Goal: Task Accomplishment & Management: Use online tool/utility

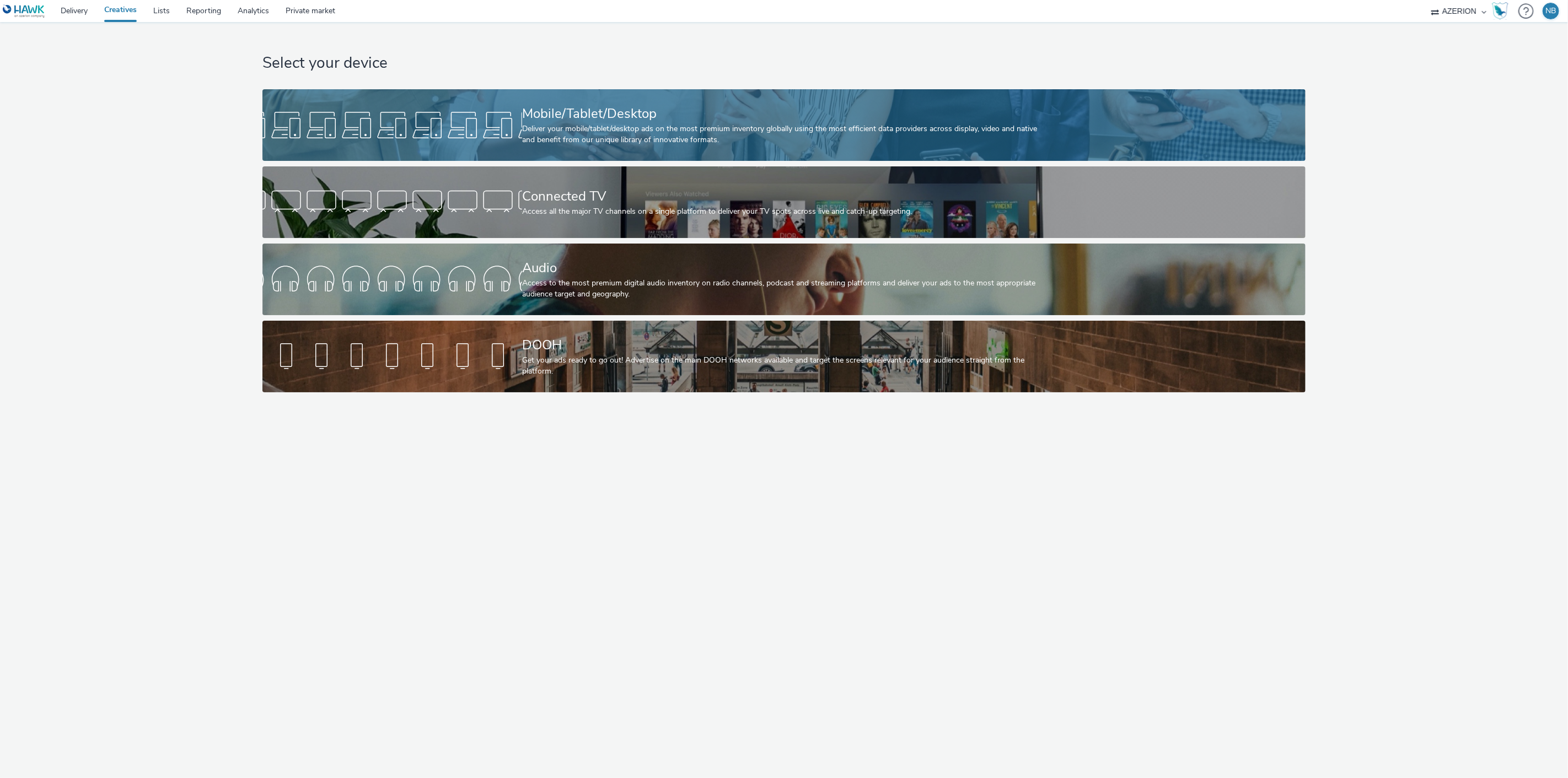
click at [530, 123] on div "Deliver your mobile/tablet/desktop ads on the most premium inventory globally u…" at bounding box center [782, 134] width 520 height 23
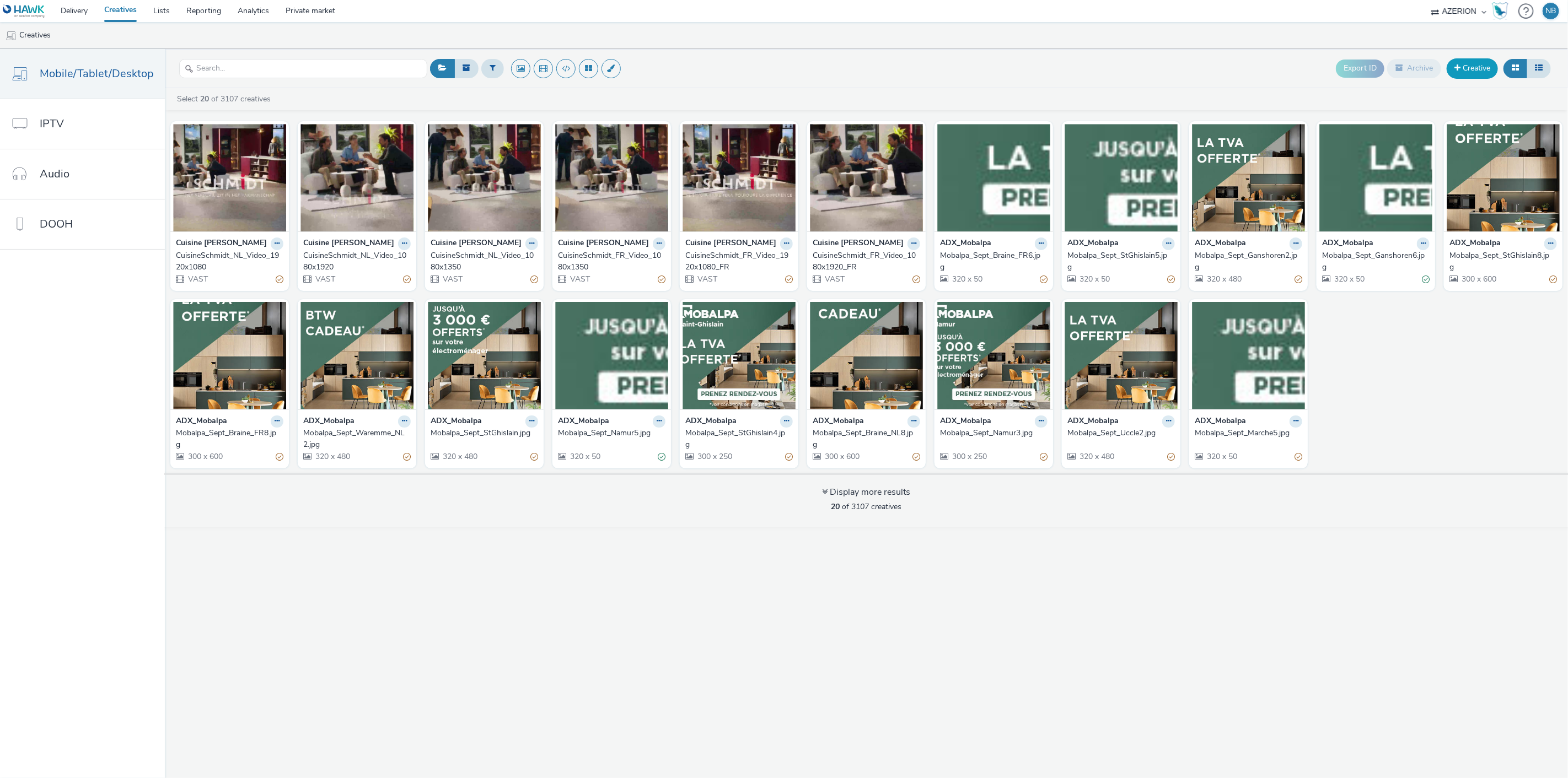
click at [1469, 68] on link "Creative" at bounding box center [1473, 68] width 52 height 20
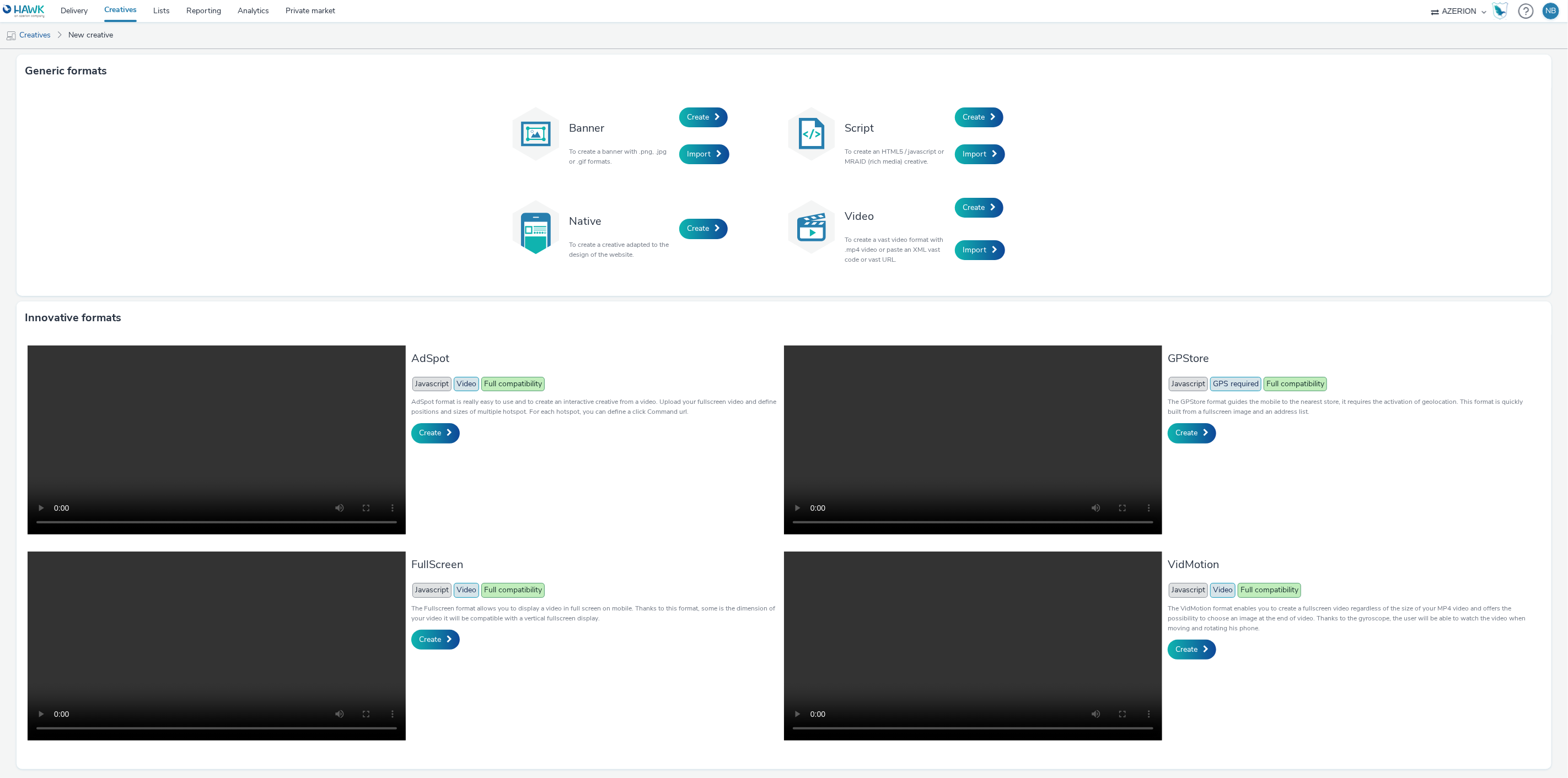
click at [1469, 99] on div "Banner To create a banner with .png, .jpg or .gif formats. Create Import Script…" at bounding box center [784, 192] width 1535 height 208
click at [1487, 39] on ul "Creatives New creative" at bounding box center [784, 35] width 1568 height 27
click at [703, 149] on span "Import" at bounding box center [699, 154] width 24 height 10
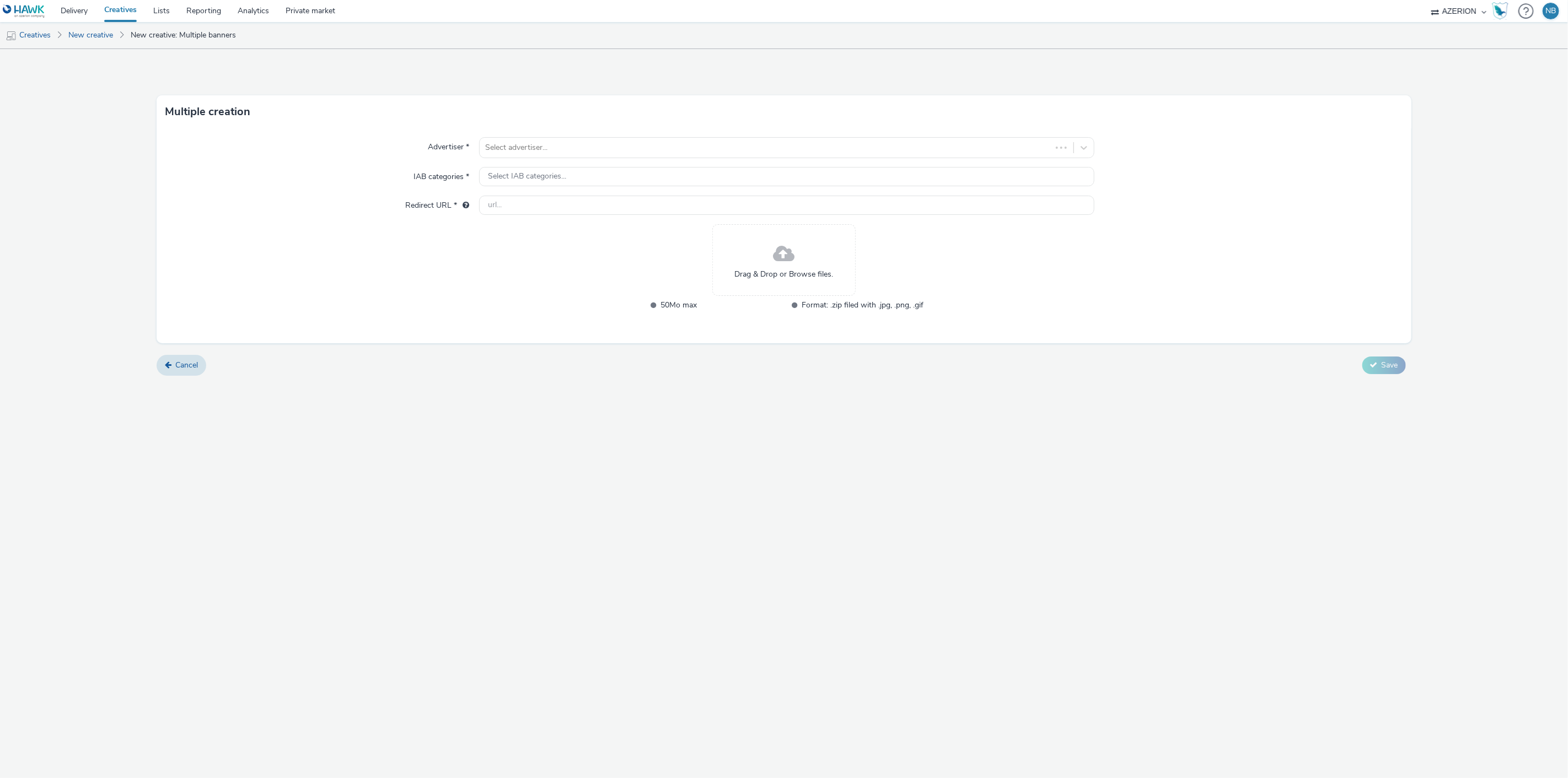
click at [707, 88] on form "Multiple creation Advertiser * Select advertiser... IAB categories * Select IAB…" at bounding box center [784, 216] width 1568 height 335
click at [708, 74] on form "Multiple creation Advertiser * Select advertiser... IAB categories * Select IAB…" at bounding box center [784, 216] width 1568 height 335
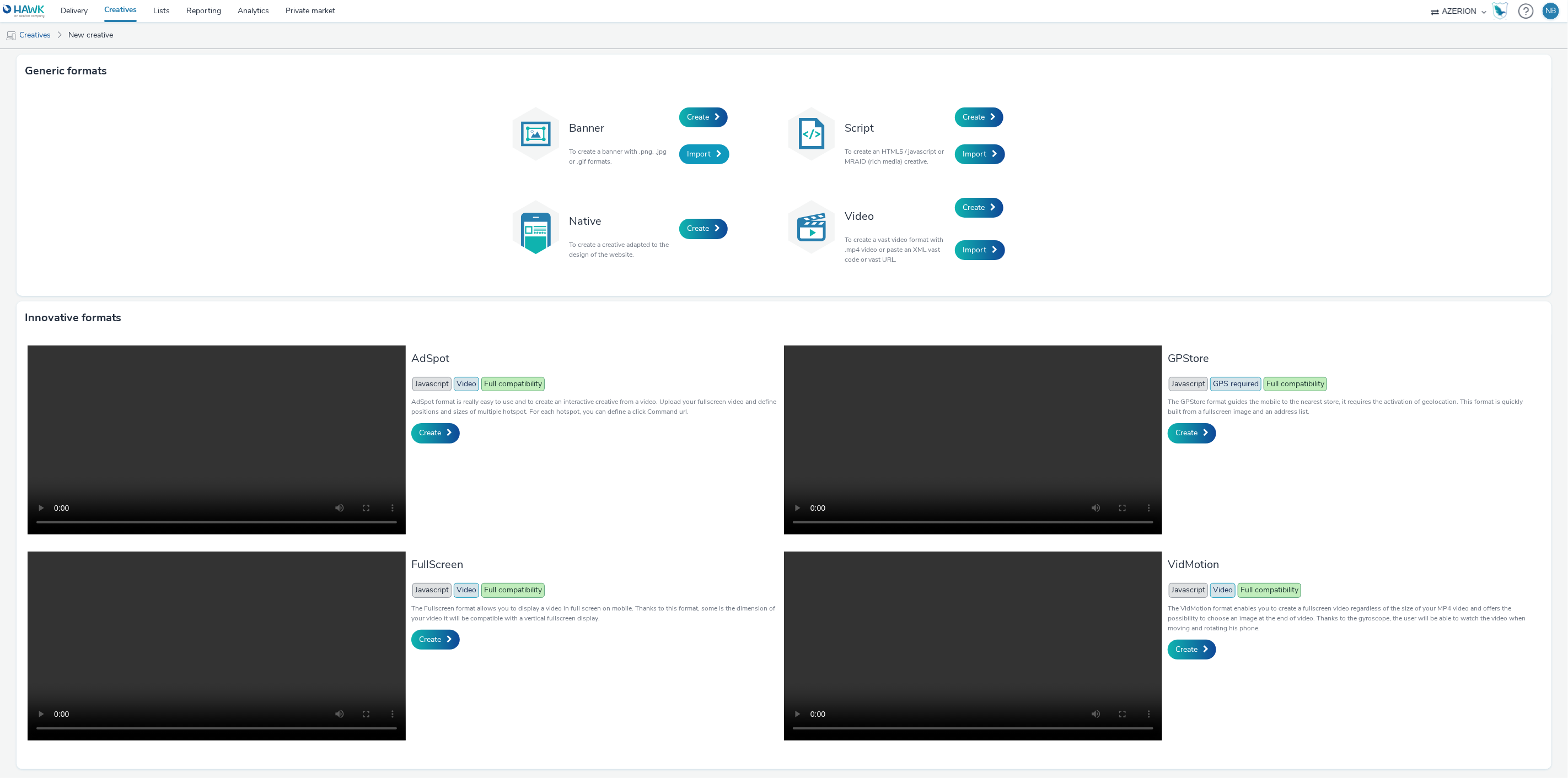
click at [701, 157] on span "Import" at bounding box center [699, 154] width 24 height 10
click at [697, 150] on span "Import" at bounding box center [699, 154] width 24 height 10
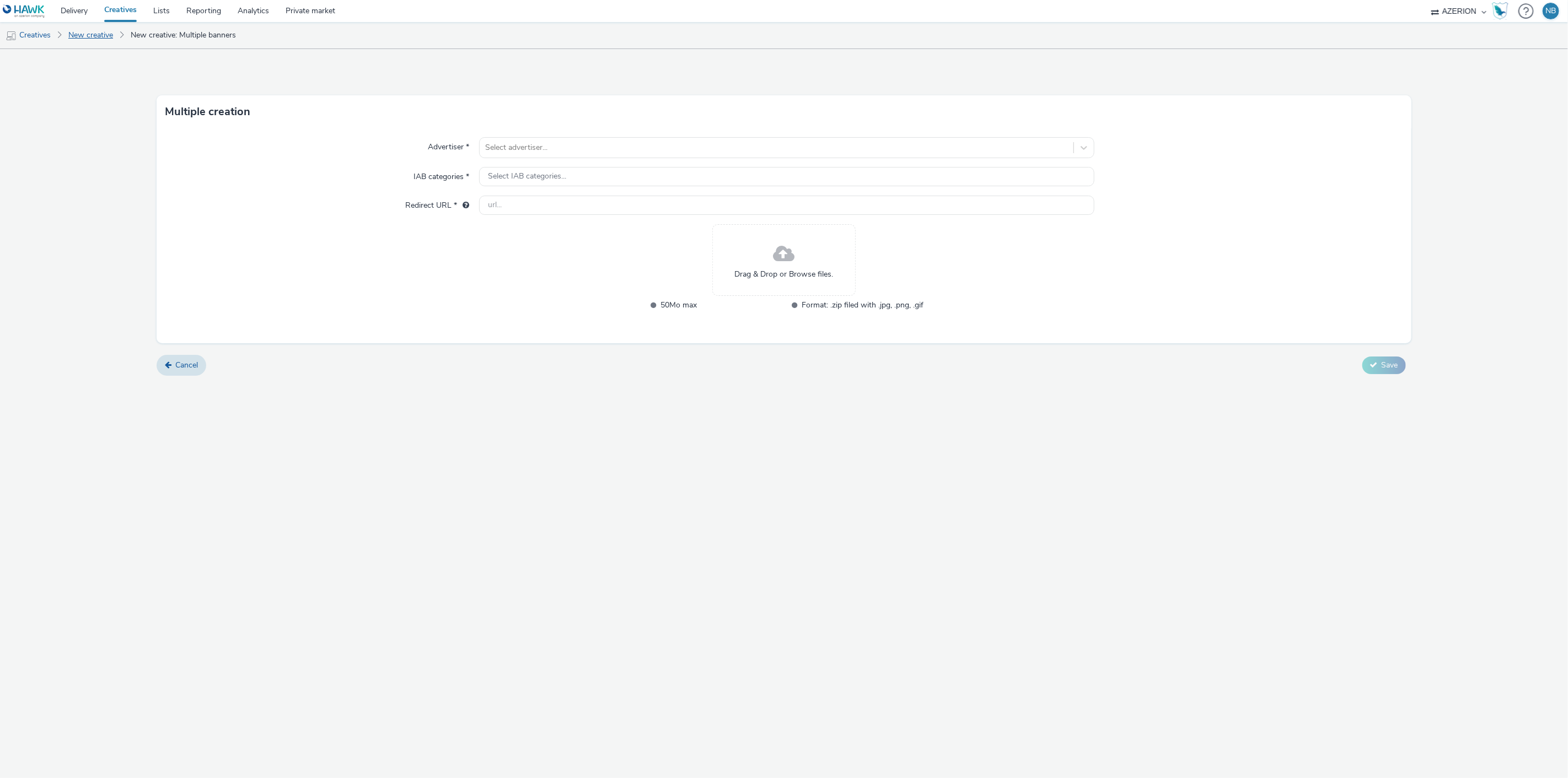
click at [94, 35] on link "New creative" at bounding box center [90, 35] width 55 height 27
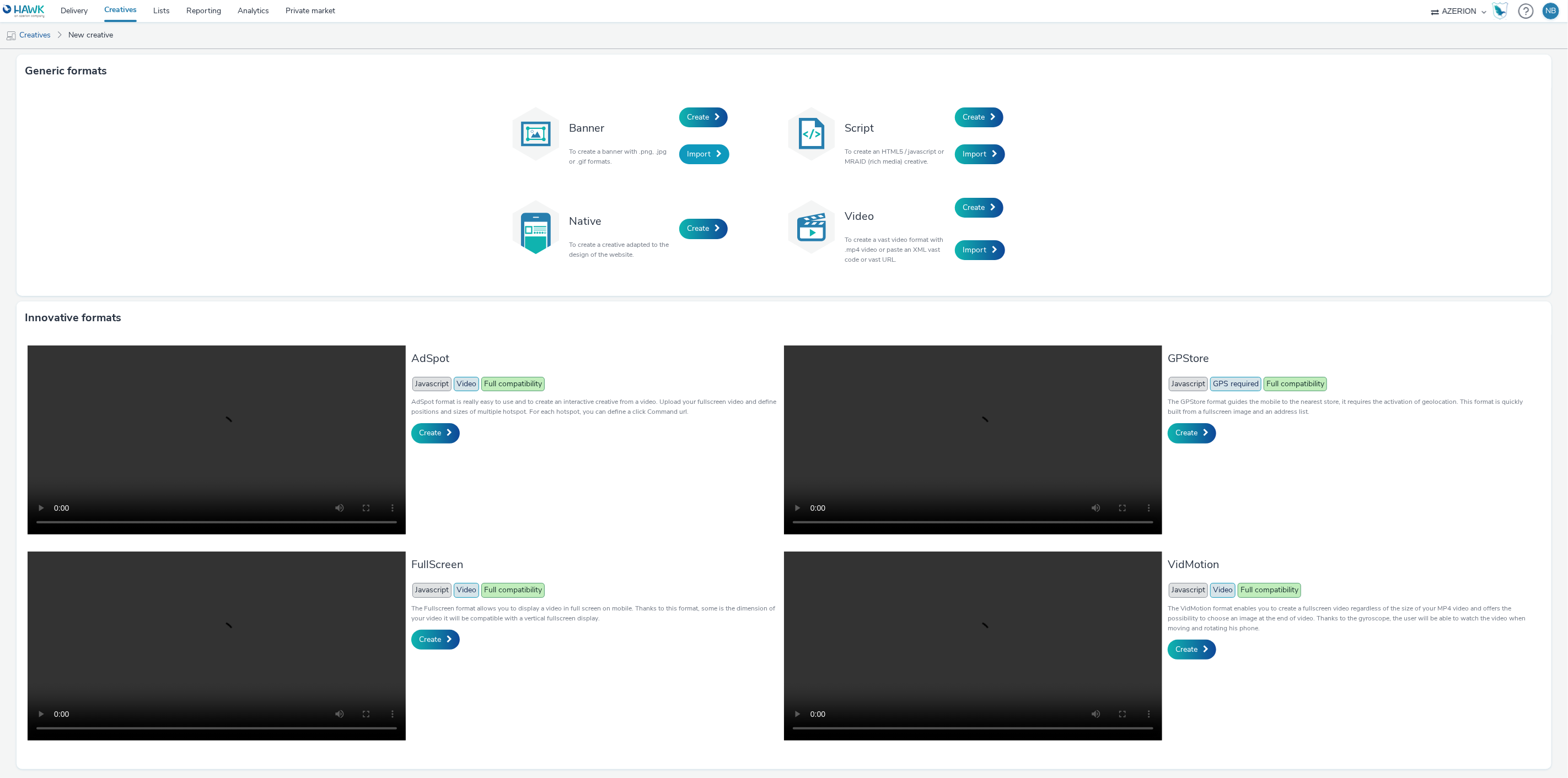
scroll to position [41, 0]
click at [690, 111] on span "Create" at bounding box center [698, 116] width 22 height 10
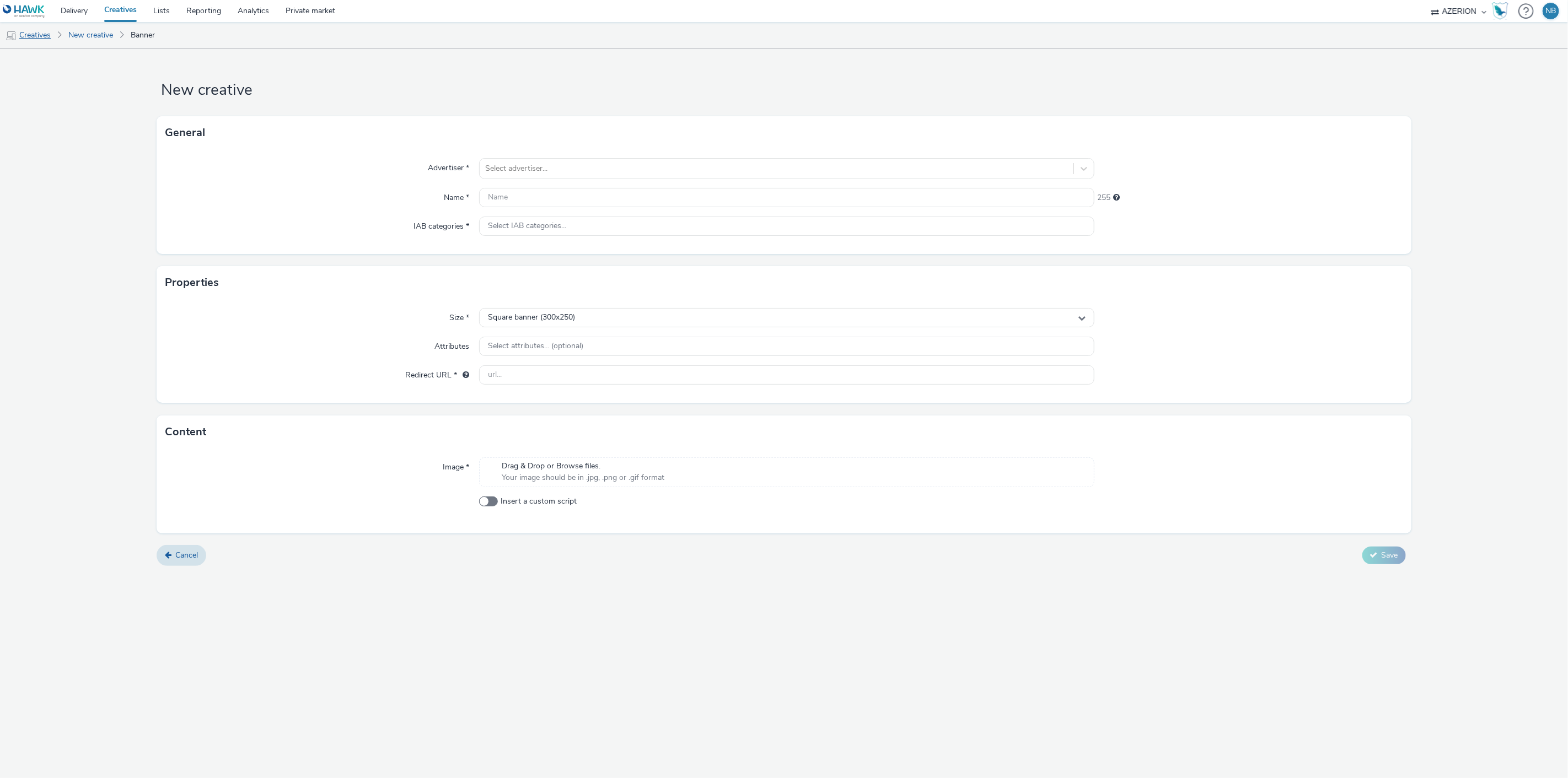
click at [41, 40] on link "Creatives" at bounding box center [28, 35] width 56 height 27
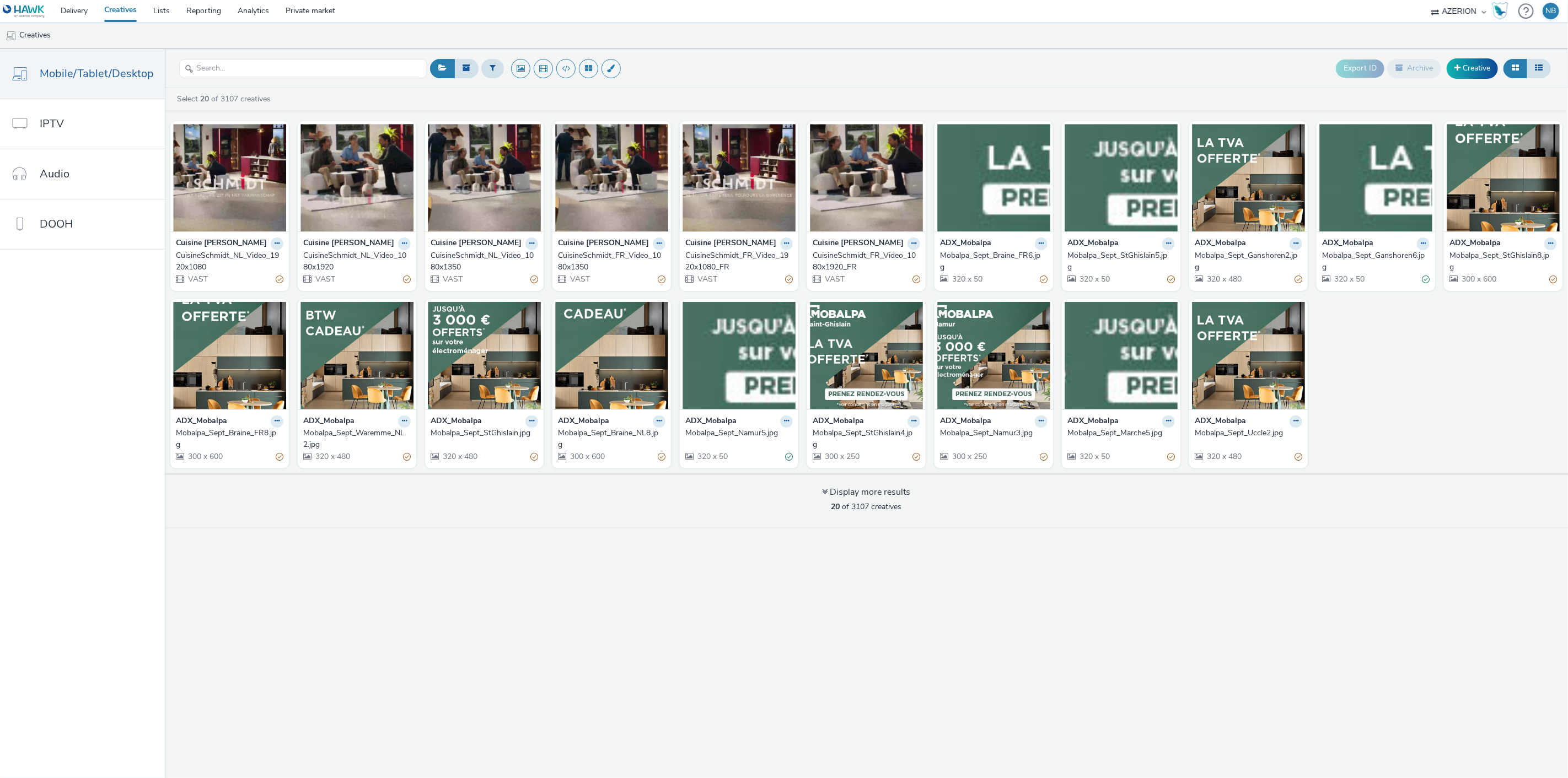
click at [718, 45] on ul "Creatives" at bounding box center [784, 35] width 1568 height 27
click at [1463, 65] on link "Creative" at bounding box center [1473, 68] width 52 height 20
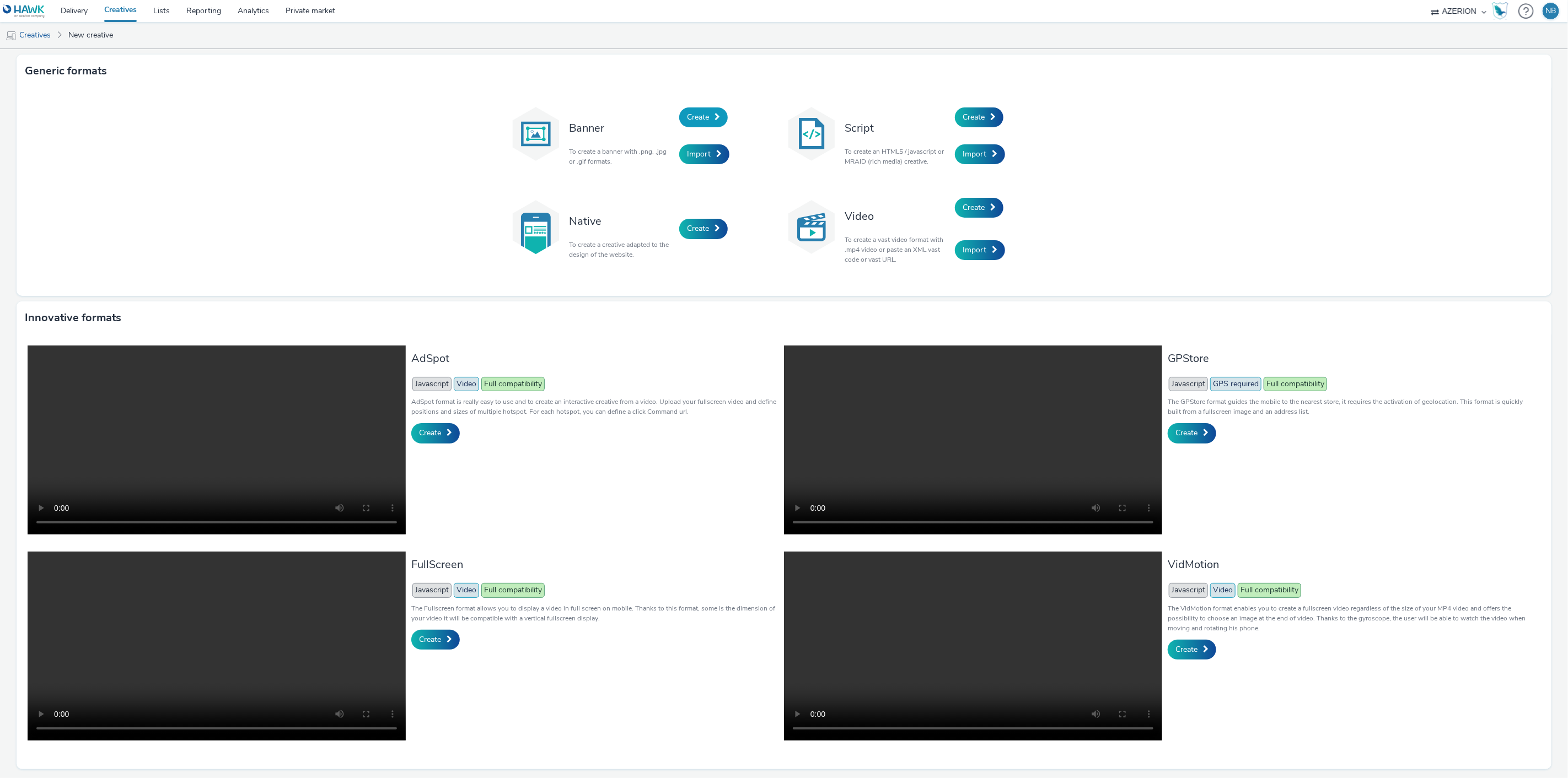
click at [715, 119] on span at bounding box center [718, 117] width 6 height 7
click at [708, 152] on link "Import" at bounding box center [704, 155] width 50 height 20
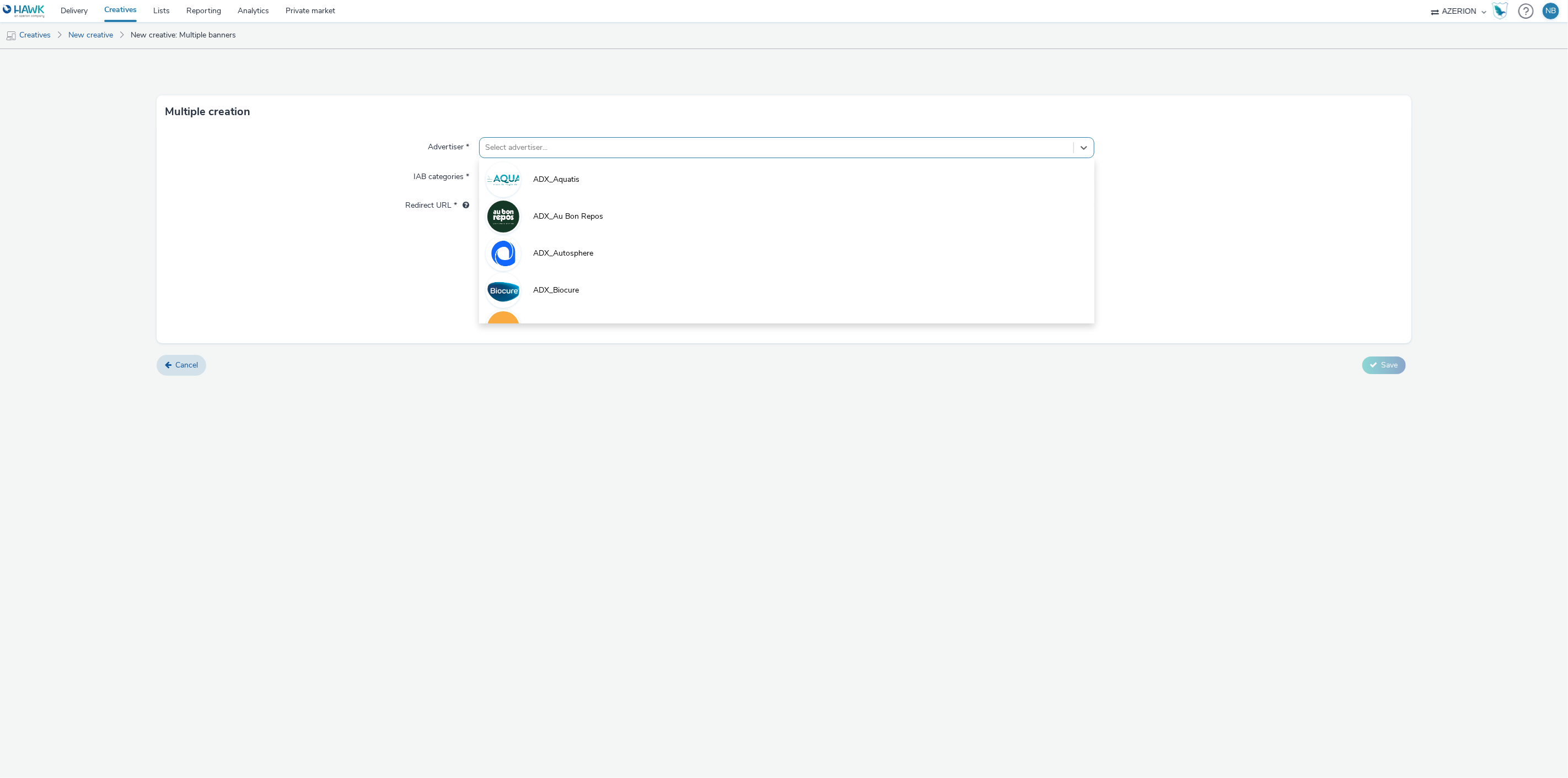
click at [526, 141] on div at bounding box center [777, 147] width 583 height 13
click at [300, 319] on div "Advertiser * option ADX_Aquatis focused, 1 of 10. 10 results available. Use Up …" at bounding box center [784, 235] width 1255 height 215
click at [519, 211] on input "text" at bounding box center [787, 204] width 616 height 19
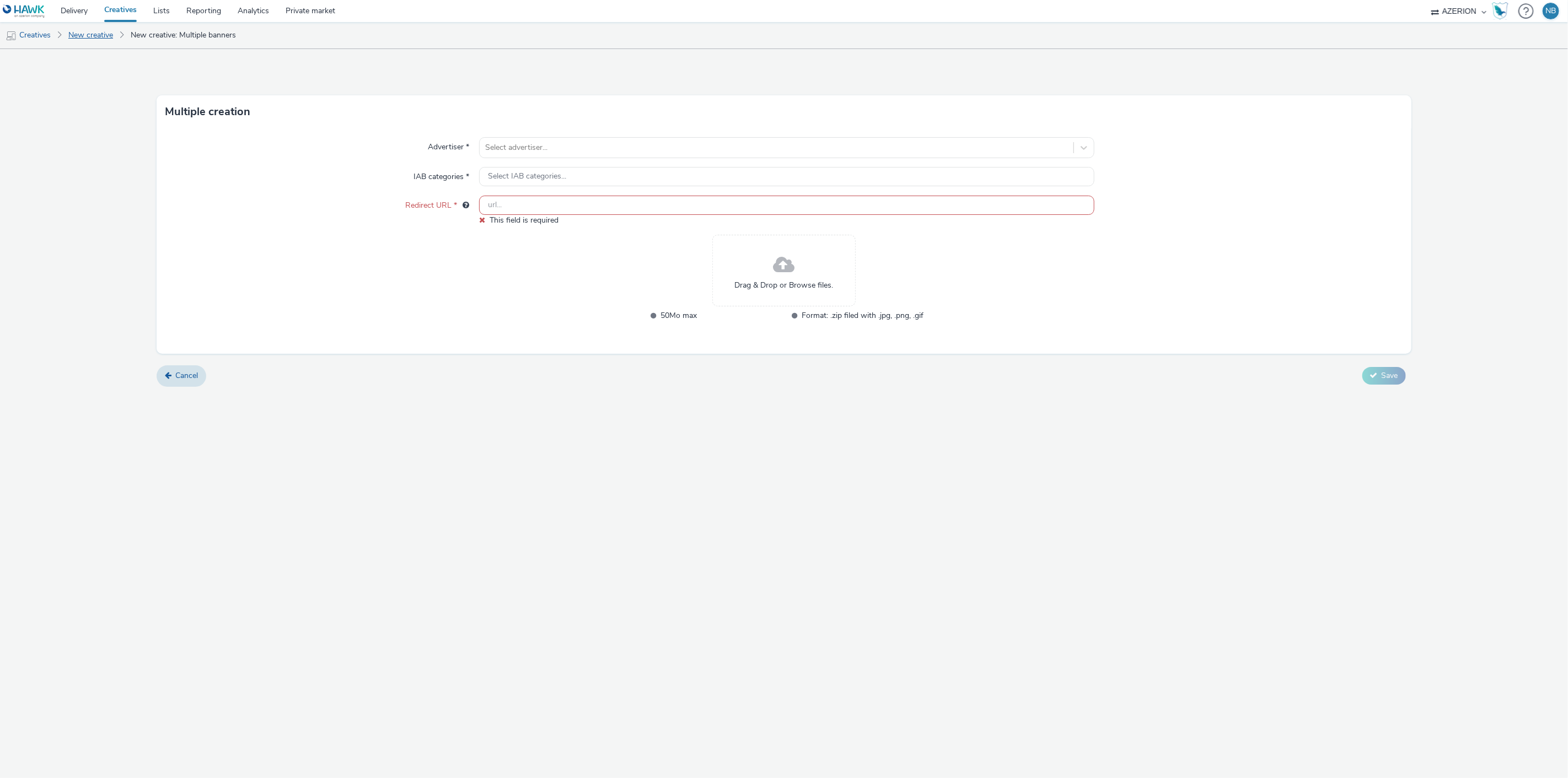
click at [99, 29] on link "New creative" at bounding box center [90, 35] width 55 height 27
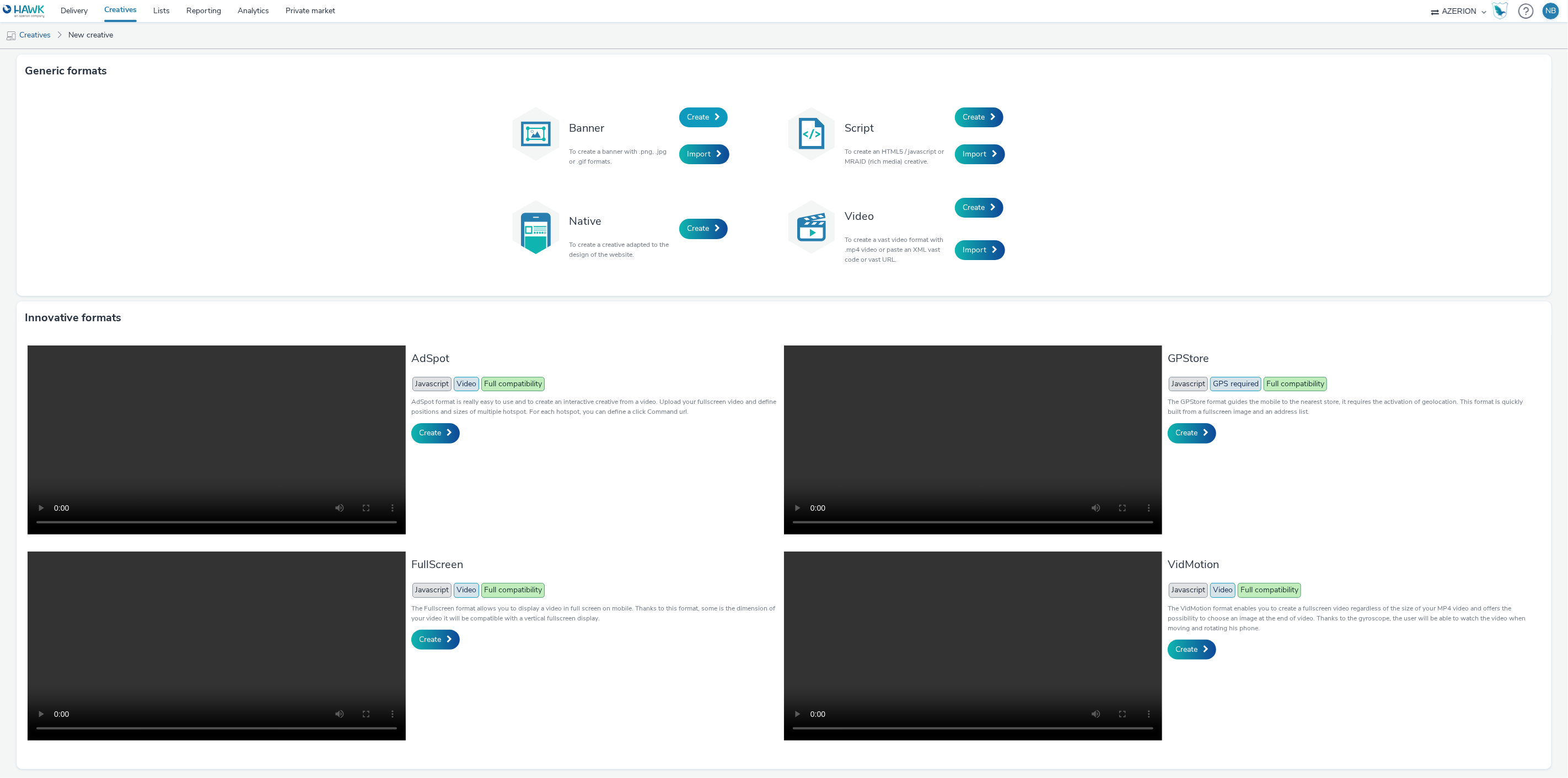
click at [715, 113] on span at bounding box center [718, 117] width 6 height 7
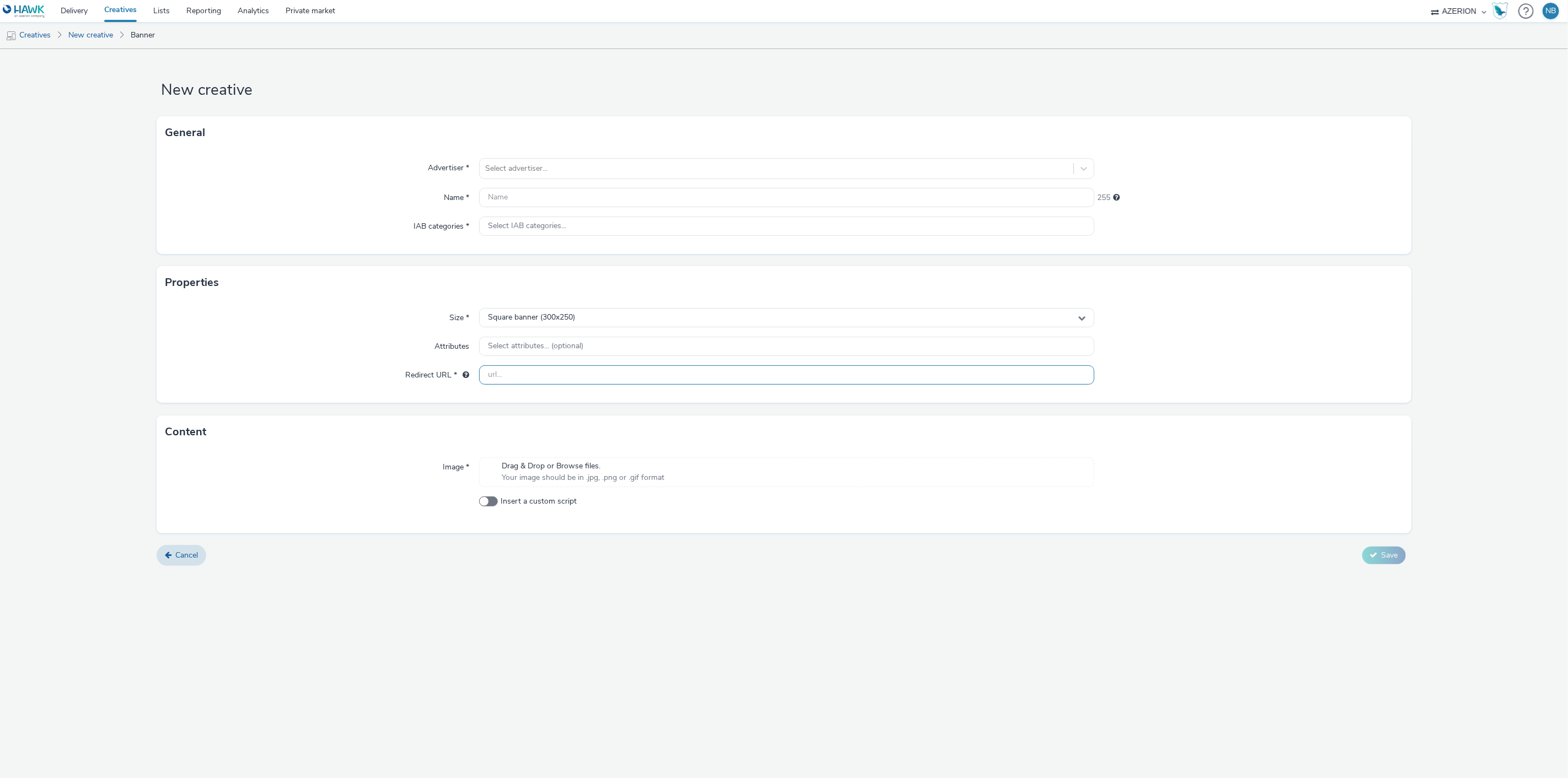
click at [544, 372] on input "text" at bounding box center [787, 375] width 616 height 19
click at [99, 33] on link "New creative" at bounding box center [90, 35] width 55 height 27
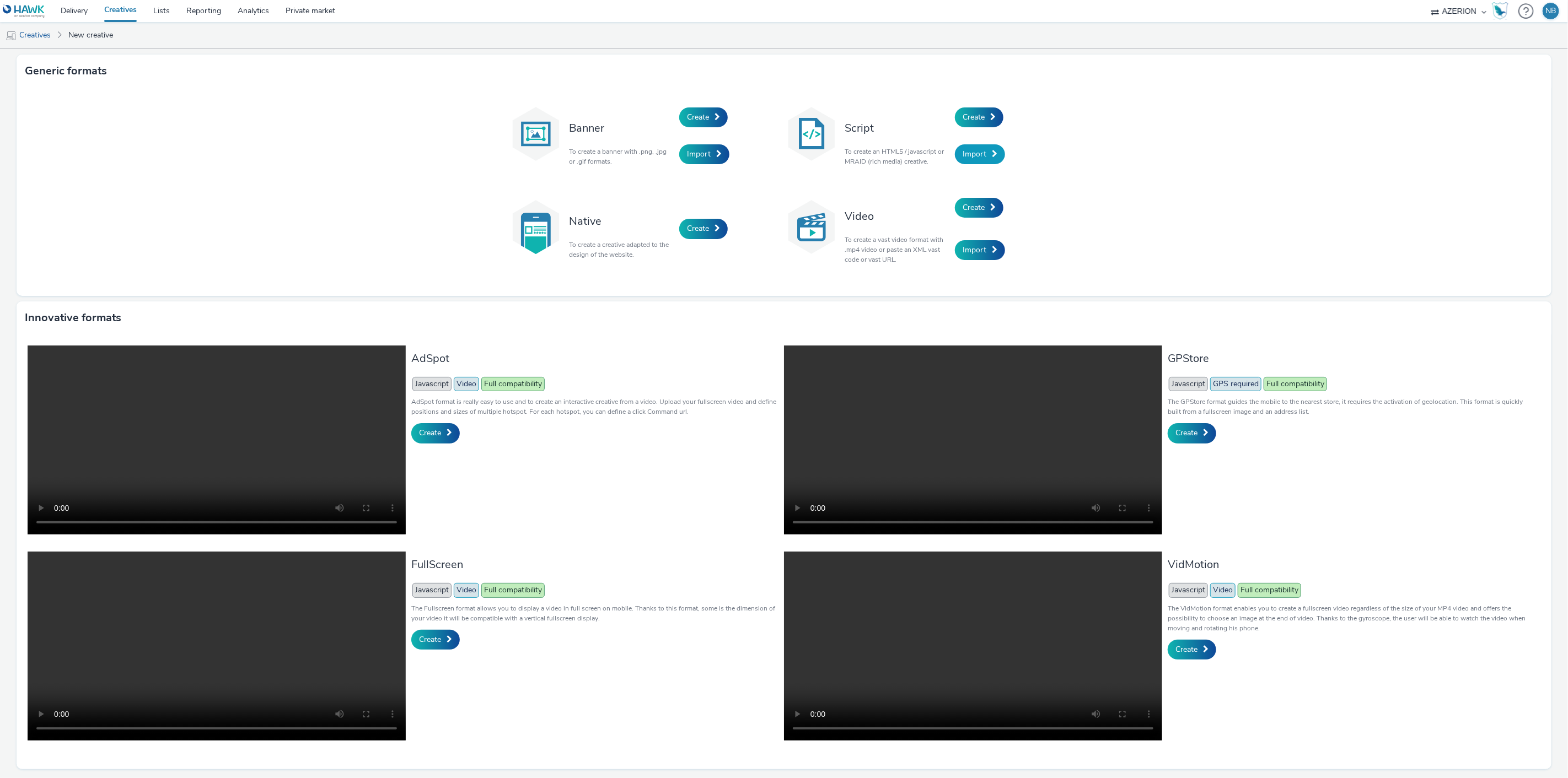
click at [981, 155] on link "Import" at bounding box center [980, 155] width 50 height 20
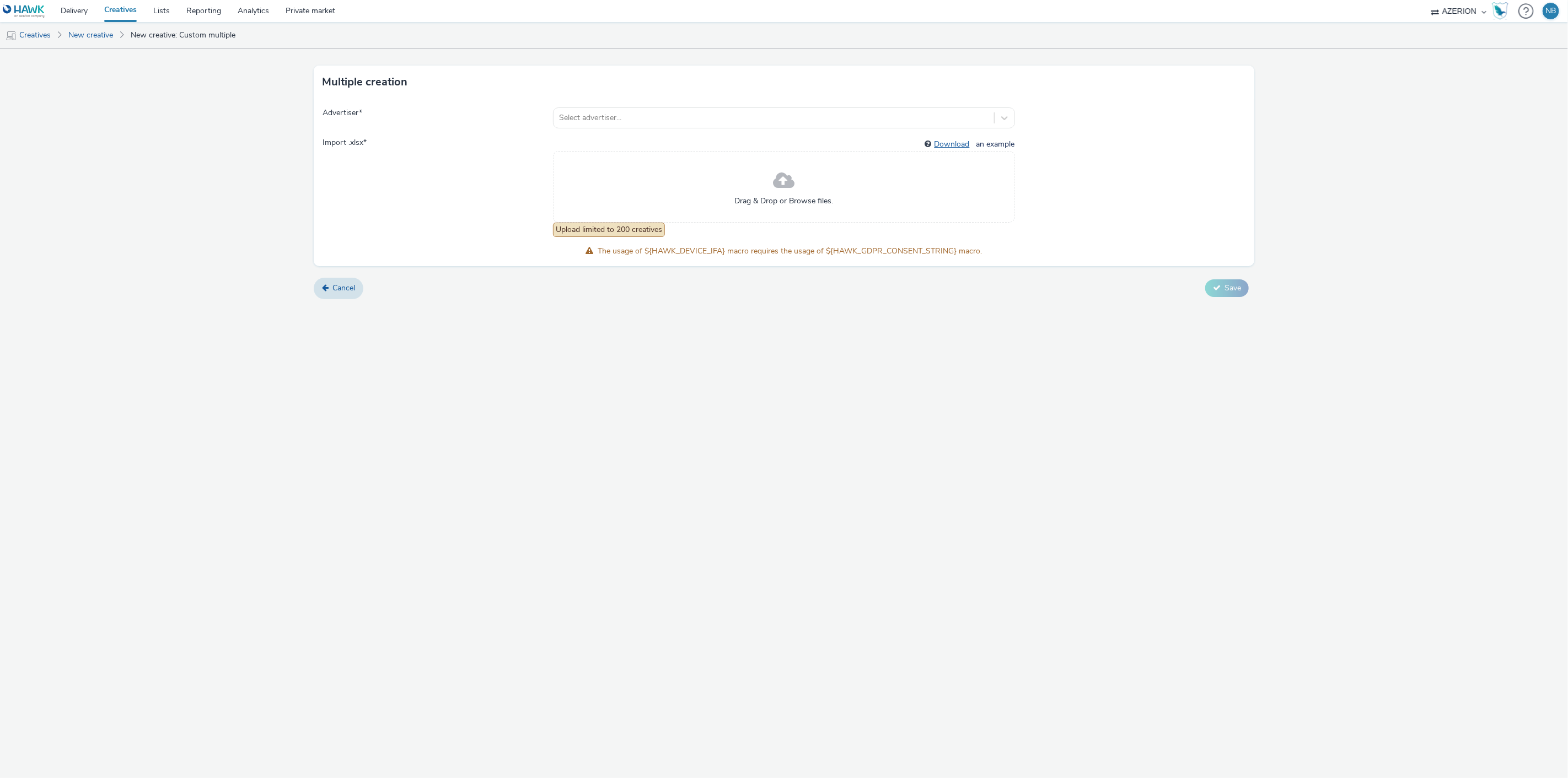
click at [947, 139] on link "Download" at bounding box center [954, 144] width 40 height 10
click at [235, 300] on form "Multiple creation Advertiser * Select advertiser... Import .xlsx * Download an …" at bounding box center [784, 178] width 1568 height 258
click at [87, 41] on link "New creative" at bounding box center [90, 35] width 55 height 27
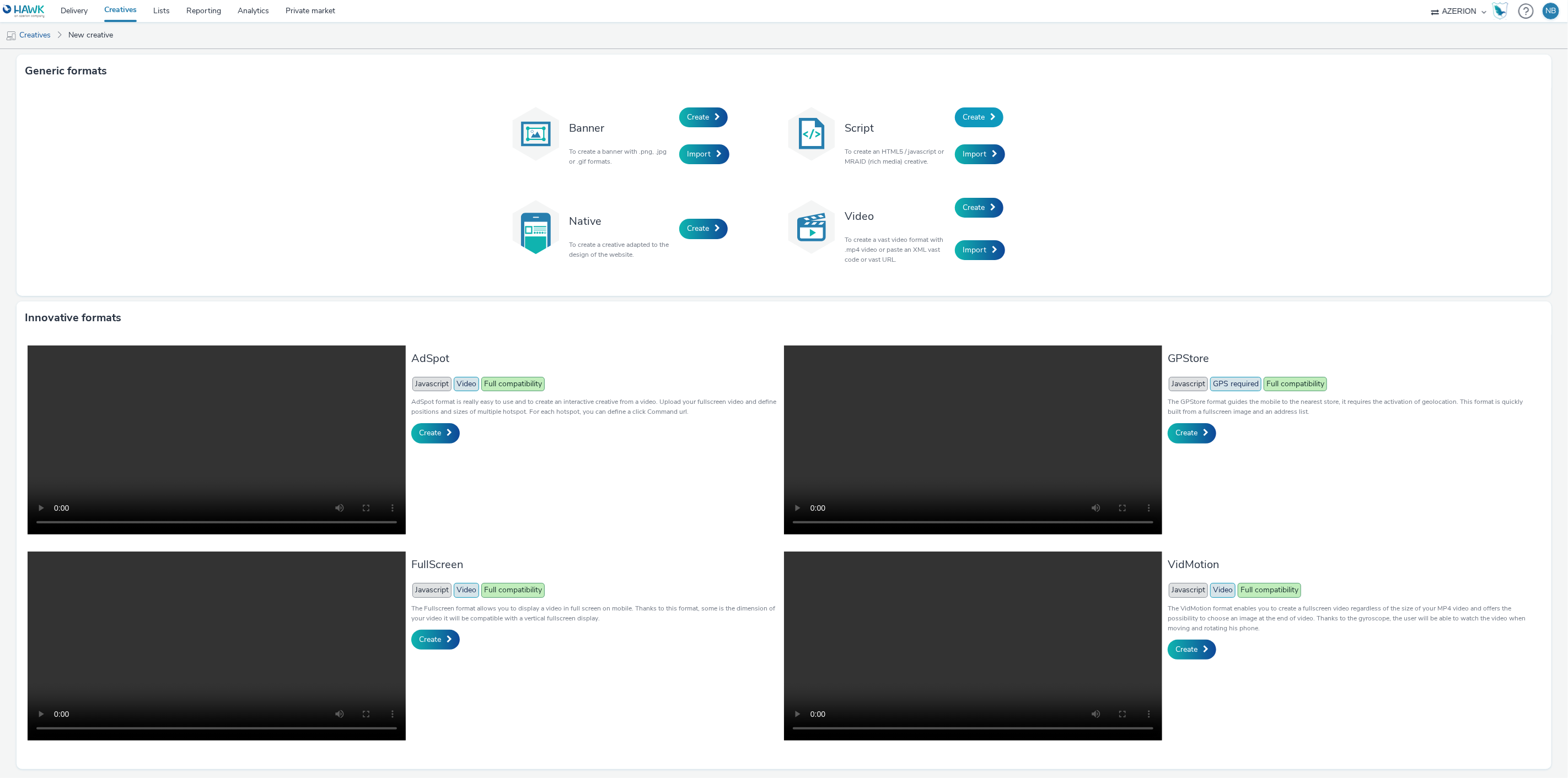
click at [978, 120] on span "Create" at bounding box center [974, 116] width 22 height 10
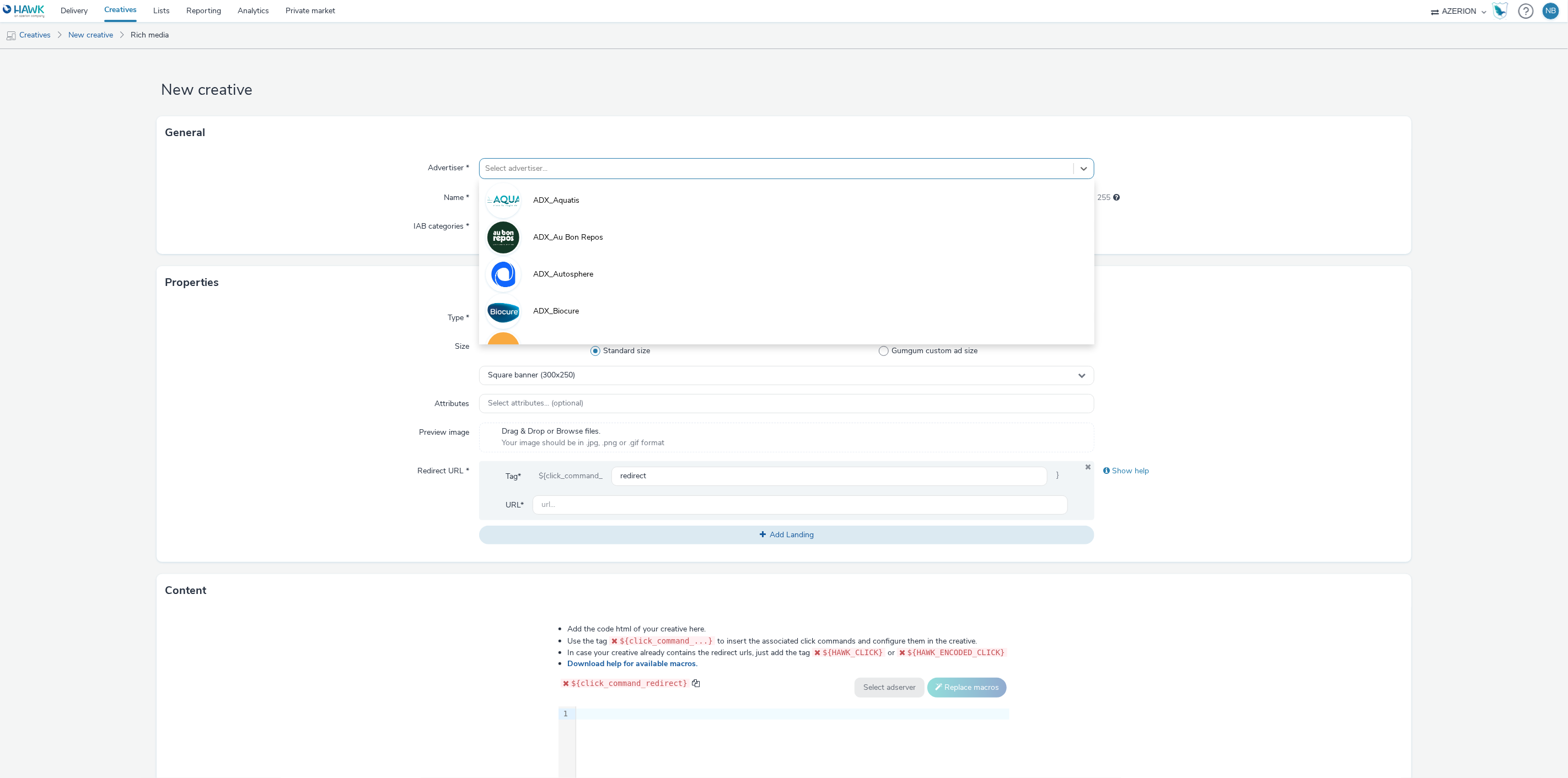
click at [509, 174] on div at bounding box center [777, 168] width 583 height 13
type input "oran"
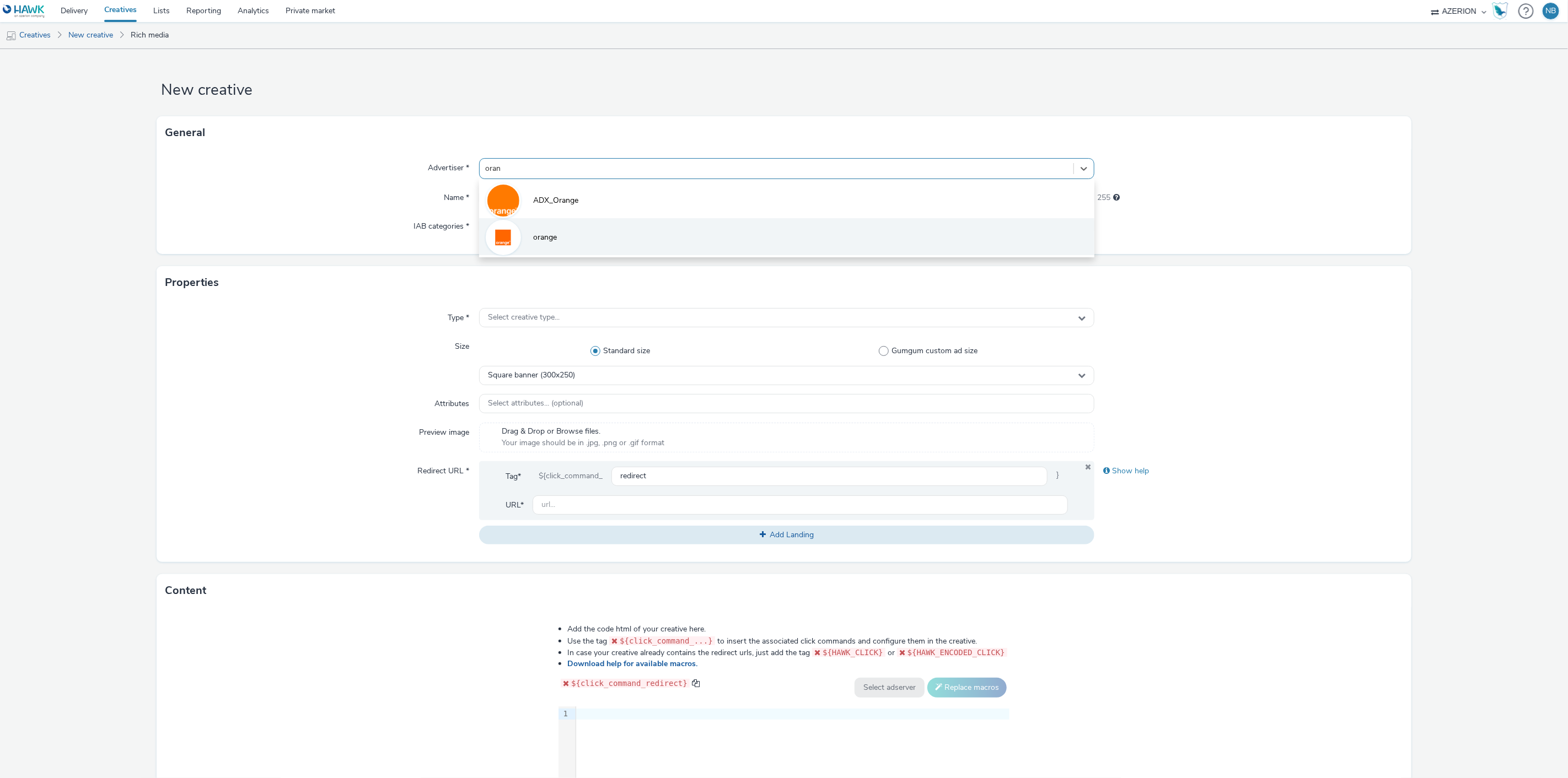
click at [532, 250] on li "orange" at bounding box center [787, 237] width 616 height 37
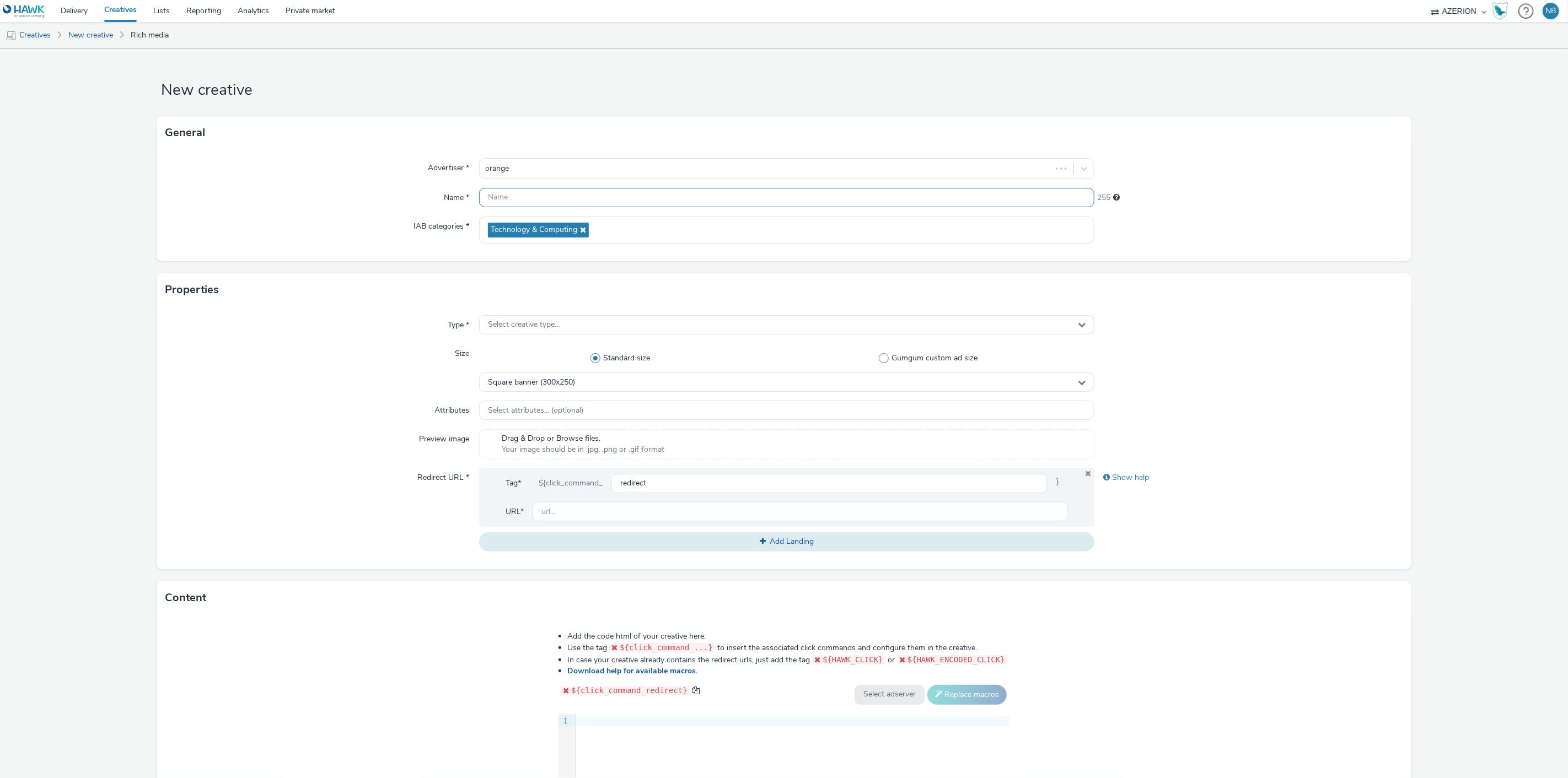
click at [524, 202] on input "text" at bounding box center [787, 197] width 616 height 19
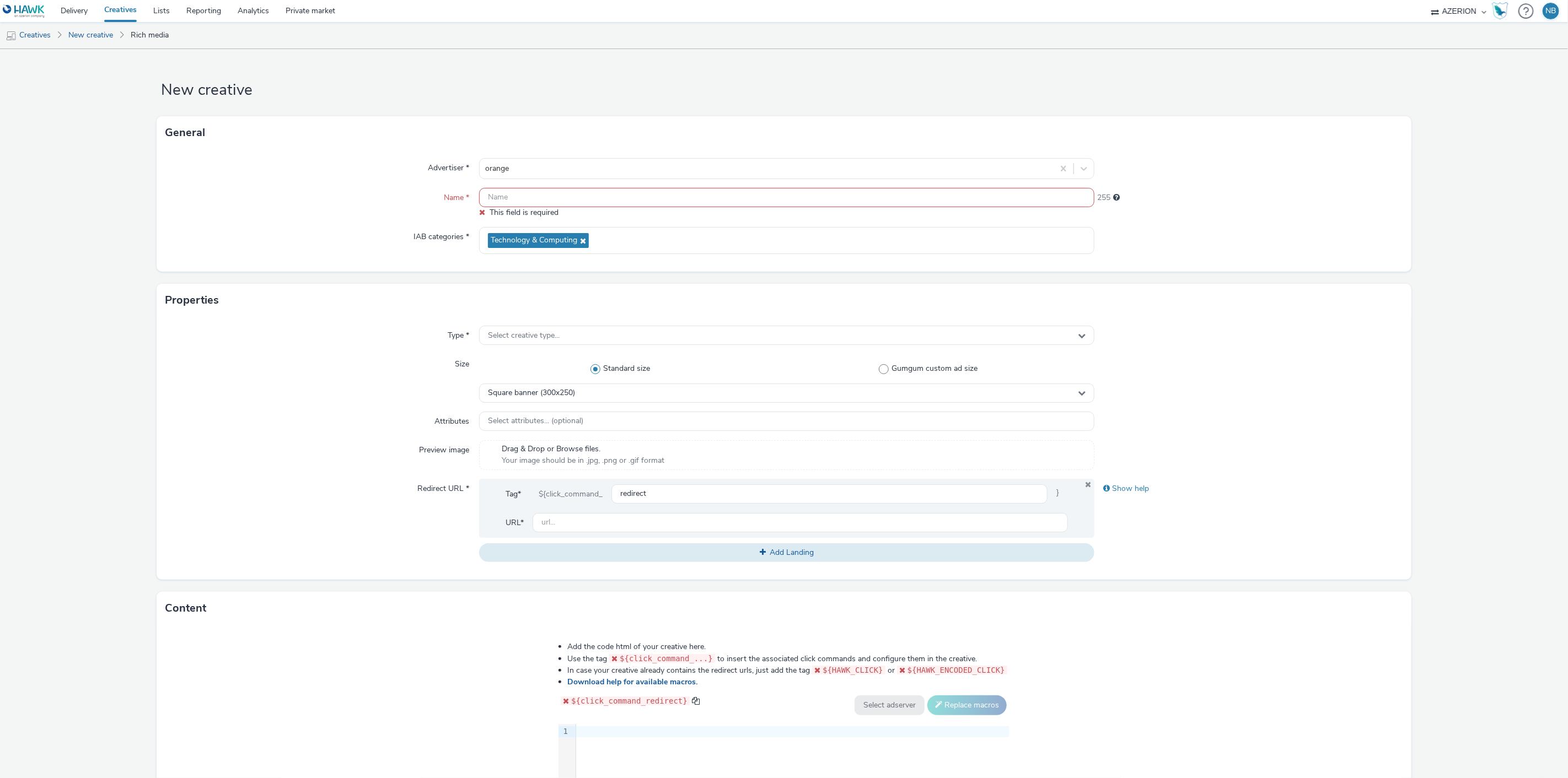
click at [520, 191] on input "text" at bounding box center [787, 197] width 616 height 19
click at [558, 192] on input "text" at bounding box center [787, 197] width 616 height 19
paste input "Azerion-[PERSON_NAME] Geoloc_Geoloc Mettet-Wide Skyscraper_DWSK_160x600_CPM_STD…"
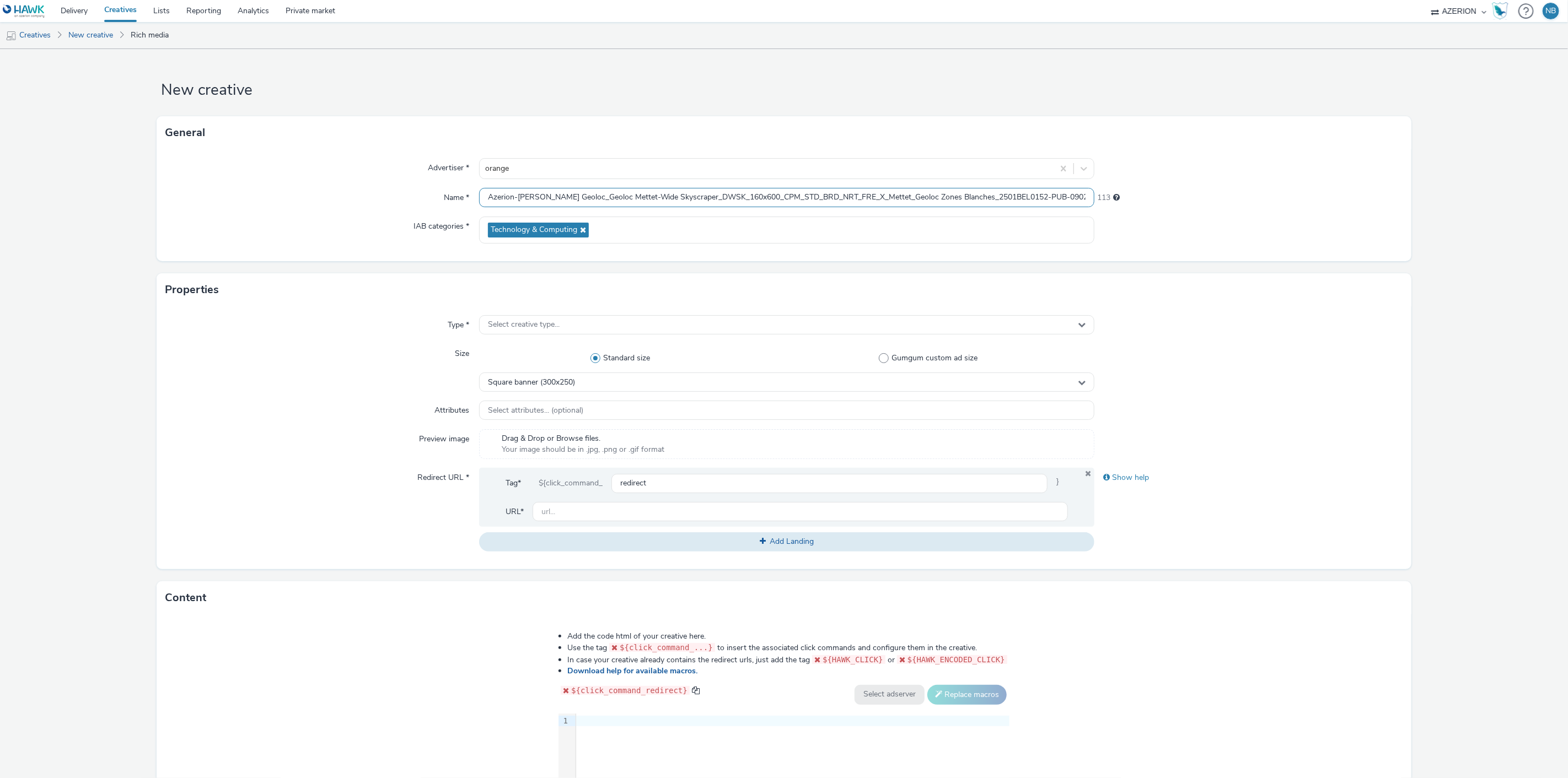
scroll to position [0, 6]
type input "Azerion-[PERSON_NAME] Geoloc_Geoloc Mettet-Wide Skyscraper_DWSK_160x600_CPM_STD…"
click at [138, 248] on form "New creative General Advertiser * orange Name * Azerion-[PERSON_NAME] Geoloc_Ge…" at bounding box center [784, 501] width 1568 height 904
click at [554, 331] on div "Select creative type..." at bounding box center [787, 324] width 616 height 19
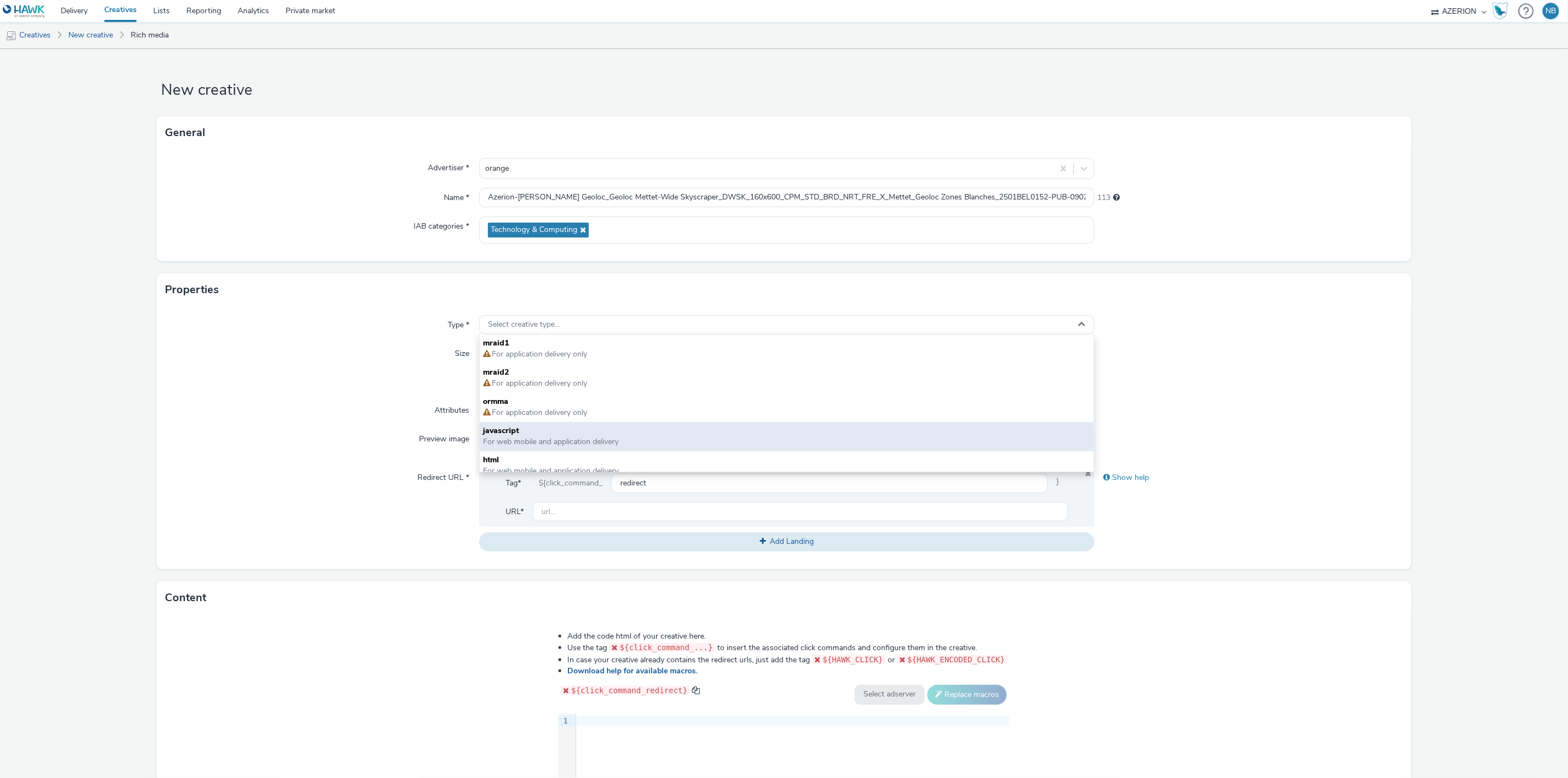
click at [530, 435] on span "javascript" at bounding box center [787, 431] width 608 height 11
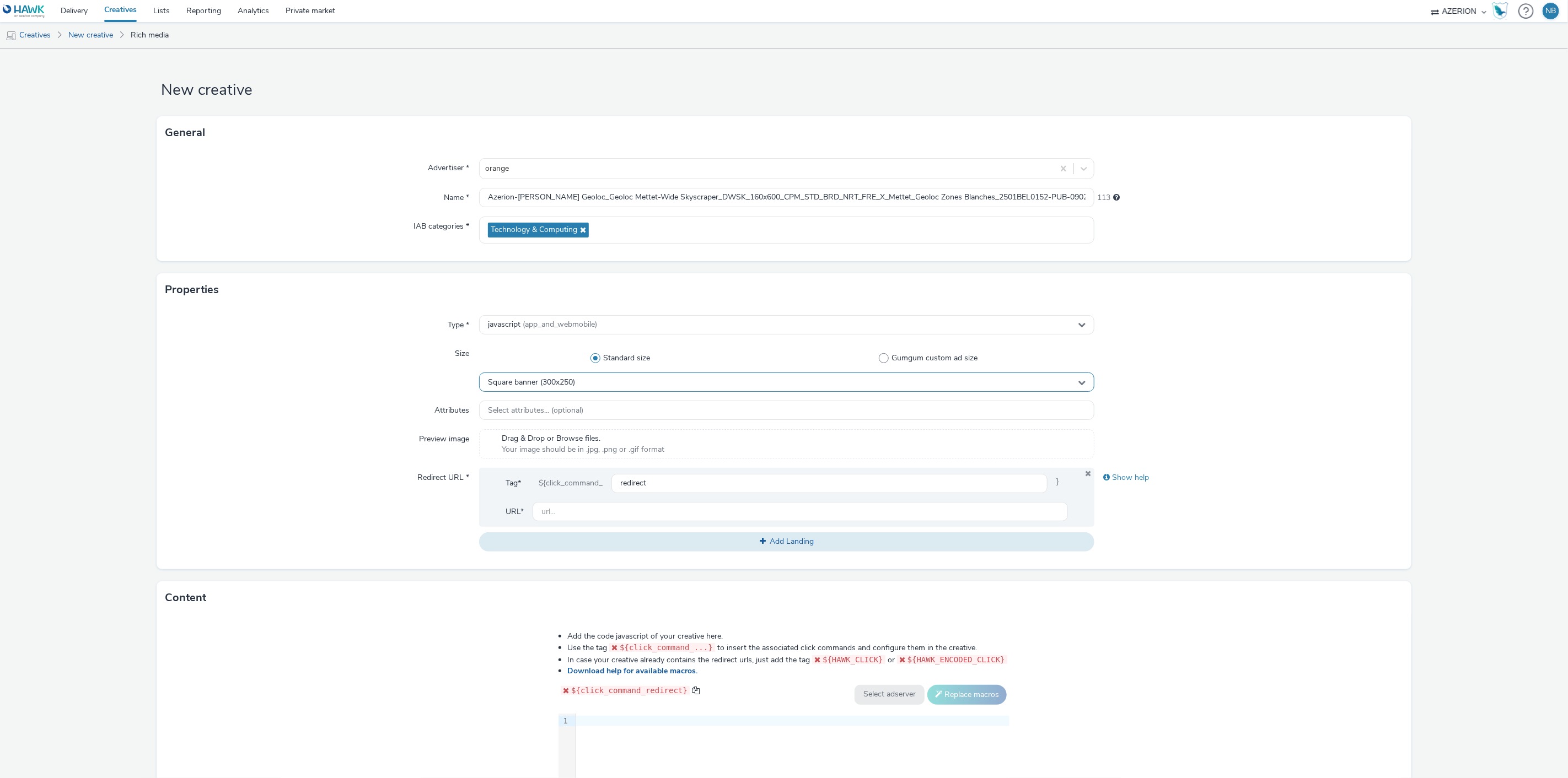
click at [696, 382] on div "Square banner (300x250)" at bounding box center [787, 382] width 616 height 19
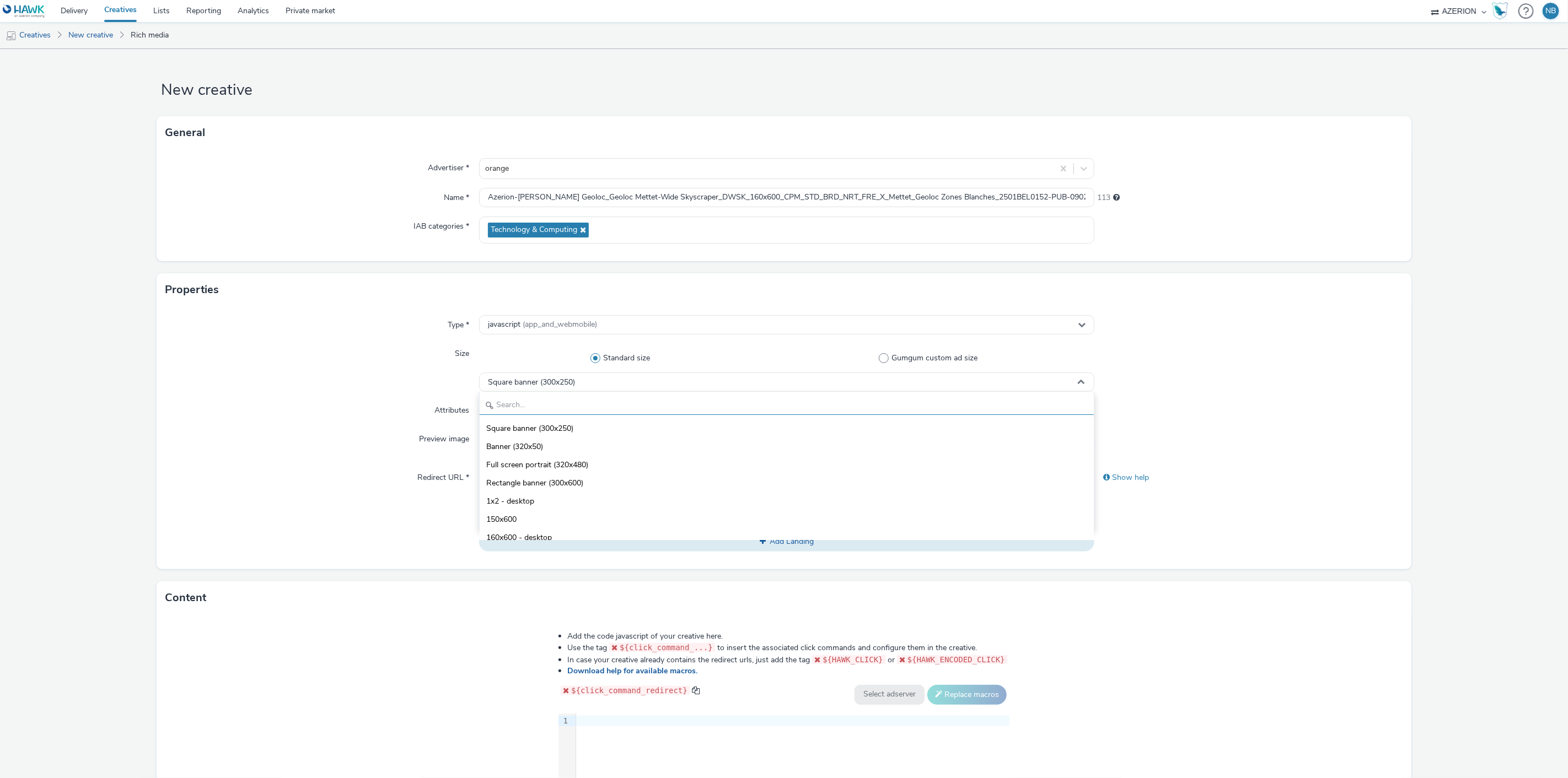
click at [549, 413] on input "text" at bounding box center [787, 405] width 614 height 19
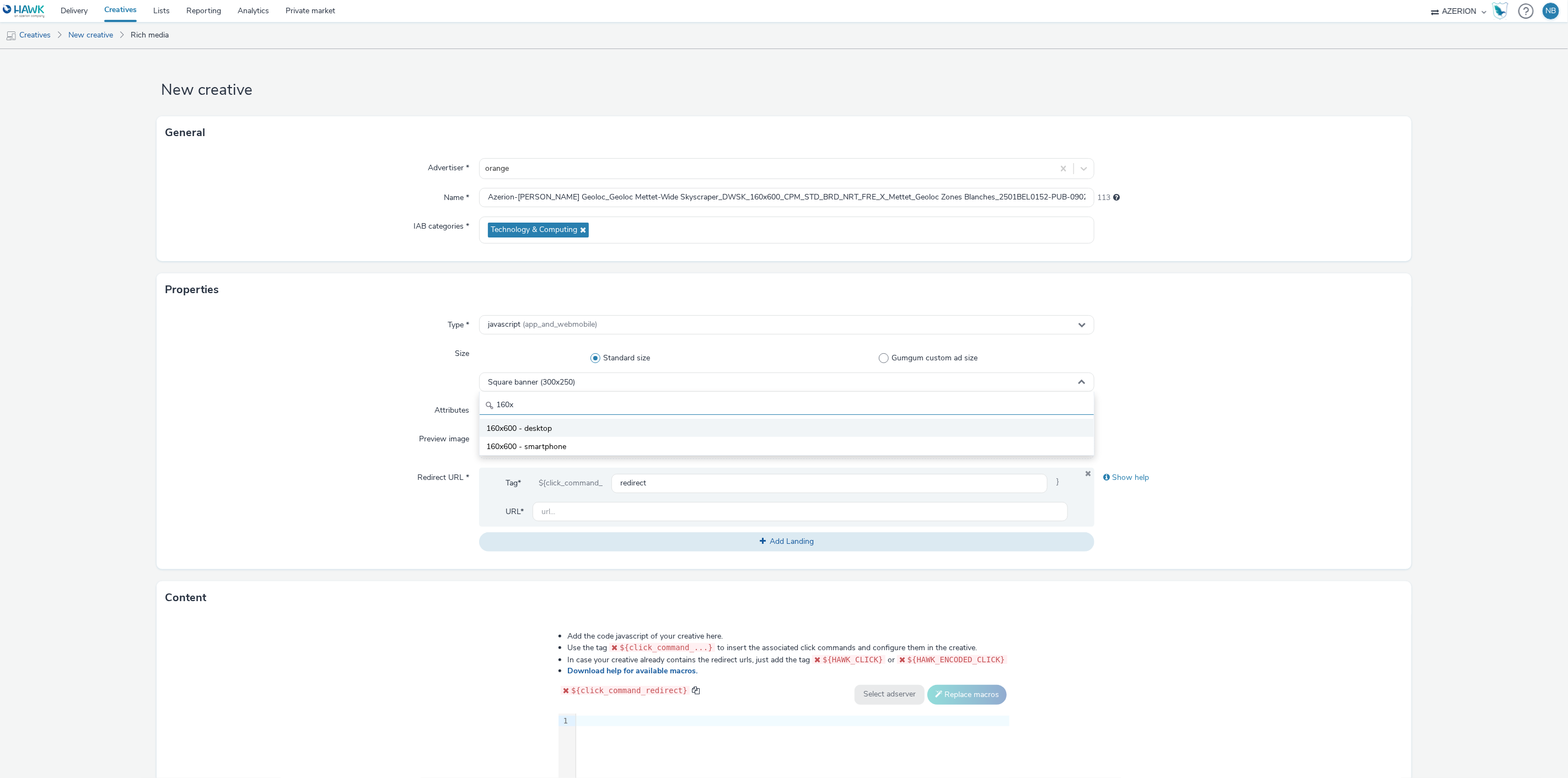
type input "160x"
click at [550, 427] on li "160x600 - desktop" at bounding box center [787, 428] width 614 height 18
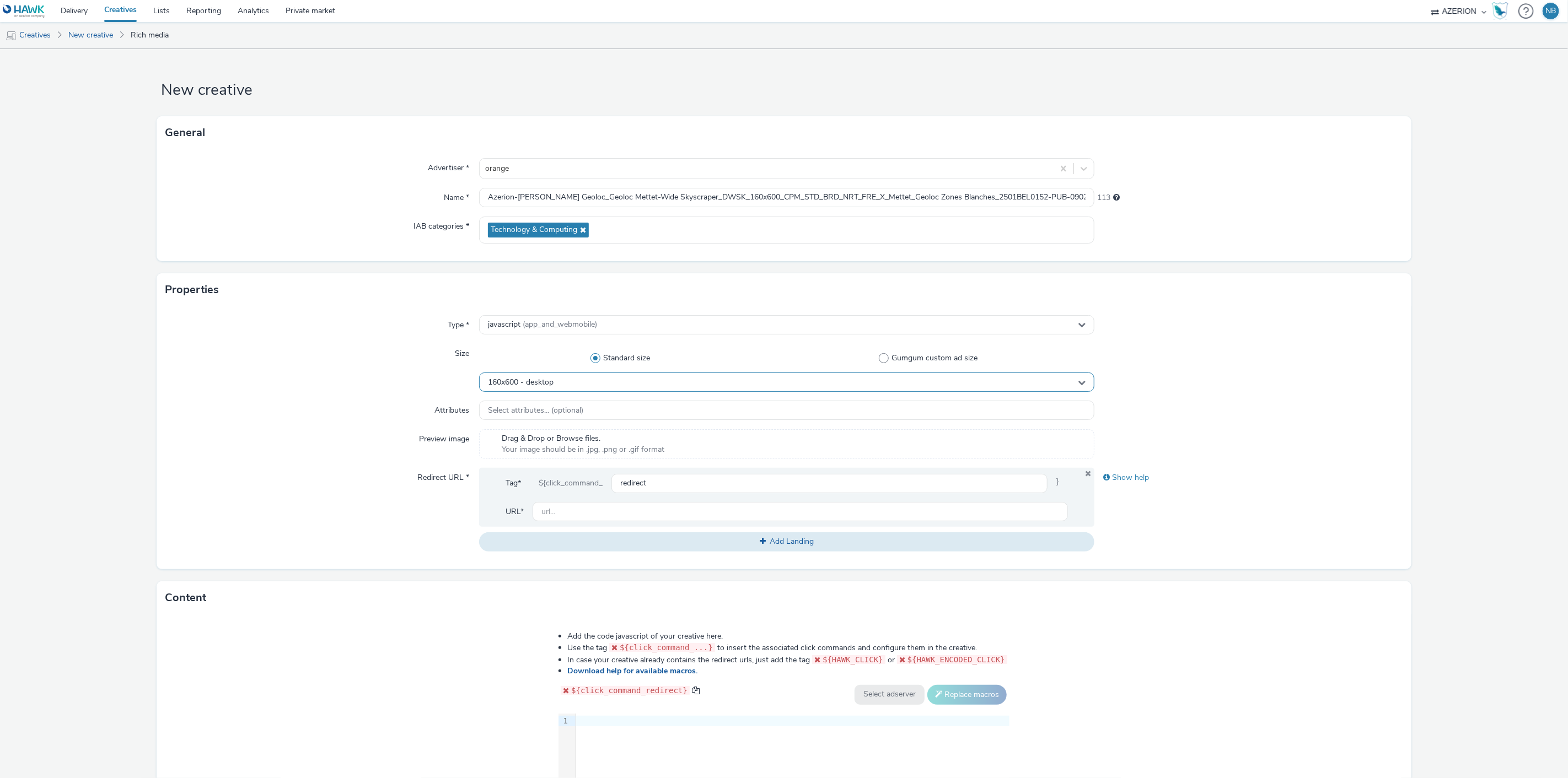
click at [584, 387] on div "160x600 - desktop" at bounding box center [787, 382] width 616 height 19
click at [308, 416] on div "Attributes" at bounding box center [322, 411] width 313 height 20
click at [568, 413] on span "Select attributes... (optional)" at bounding box center [536, 411] width 96 height 9
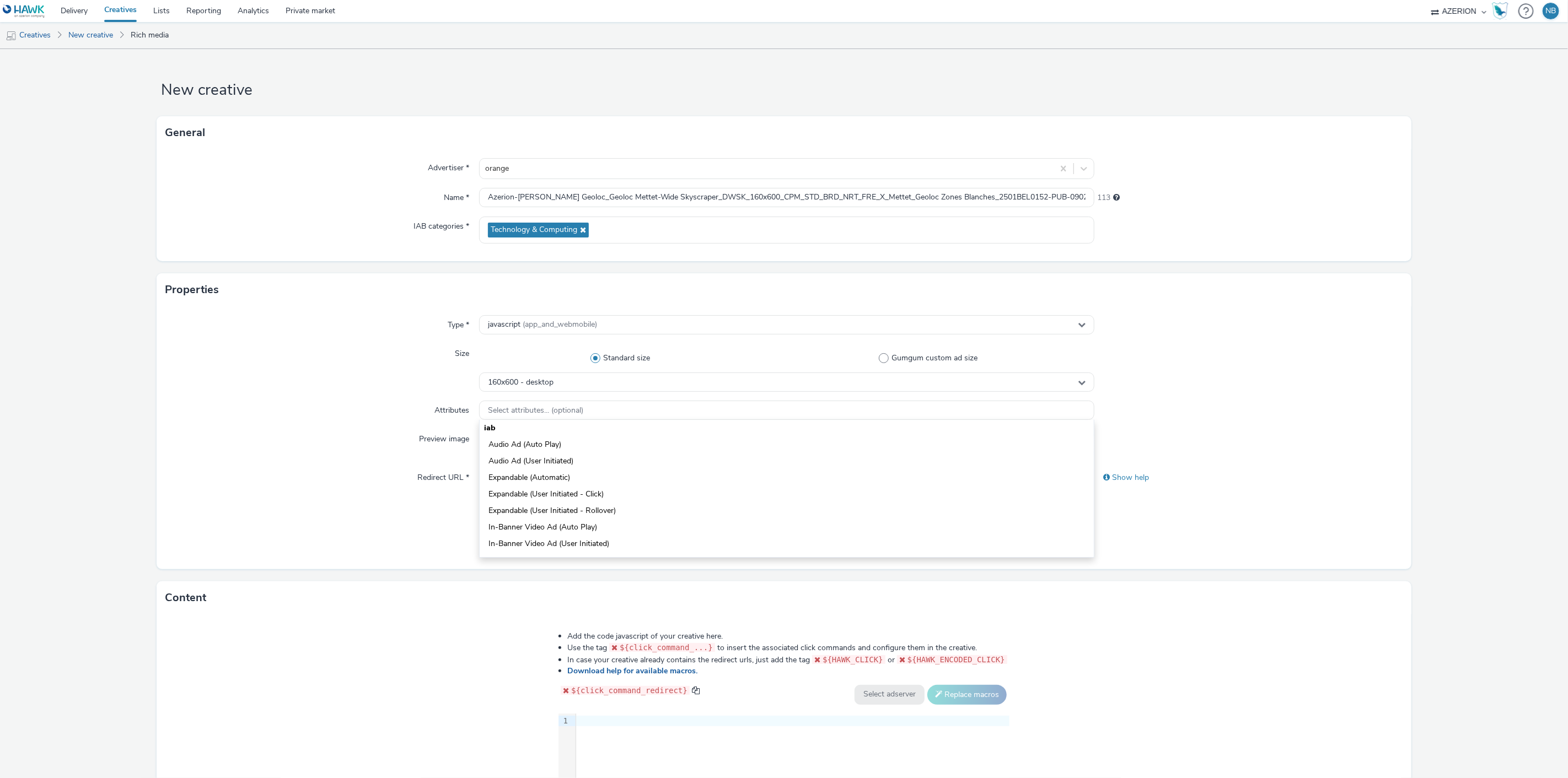
click at [180, 401] on div "Attributes" at bounding box center [322, 411] width 313 height 20
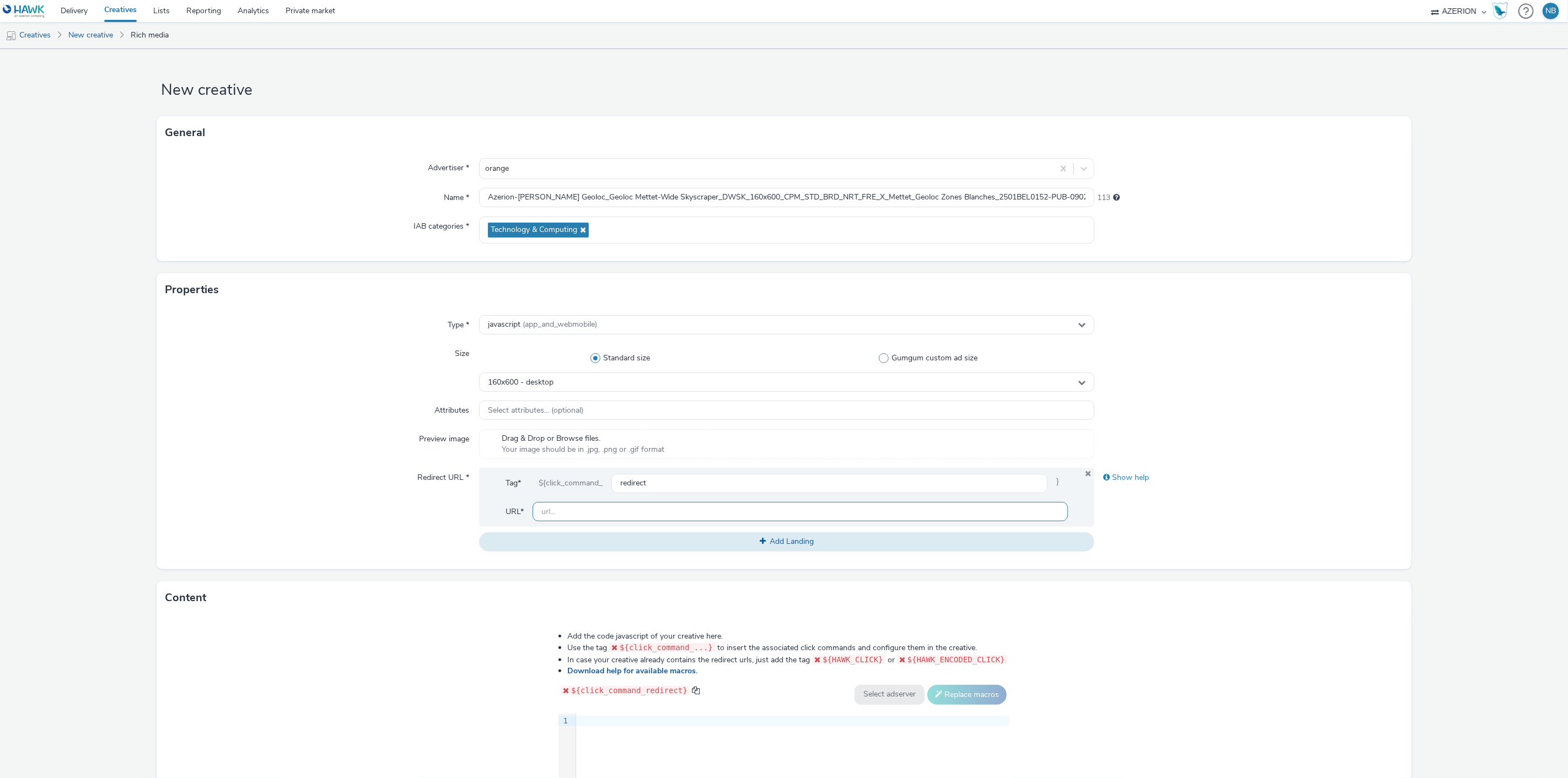
click at [581, 507] on input "text" at bounding box center [801, 511] width 536 height 19
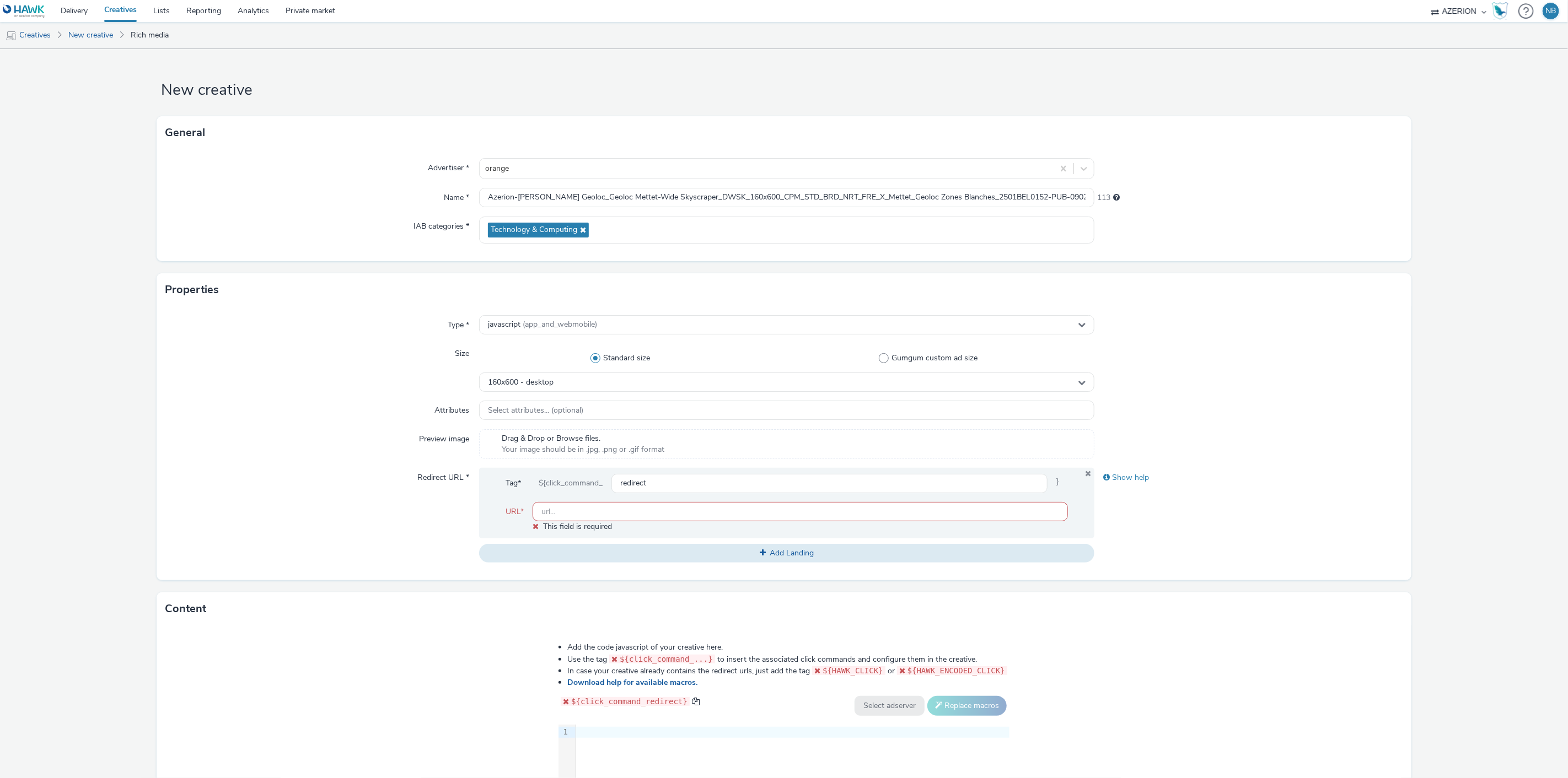
click at [570, 514] on input "text" at bounding box center [801, 511] width 536 height 19
paste input "[URL][DOMAIN_NAME]"
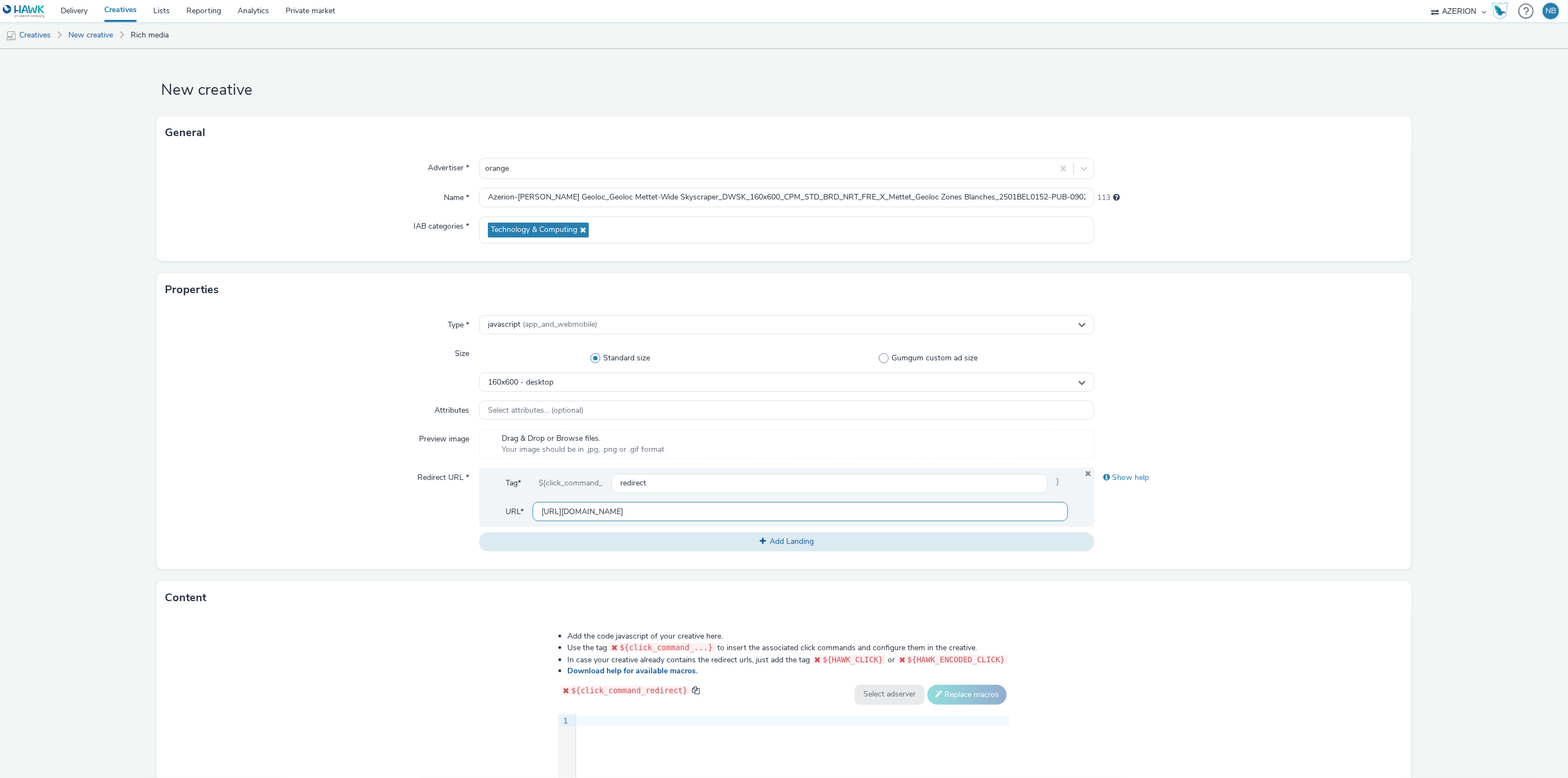
scroll to position [0, 220]
type input "[URL][DOMAIN_NAME]"
click at [201, 399] on div "Type * javascript (app_and_webmobile) Size Standard size Gumgum custom ad size …" at bounding box center [784, 437] width 1255 height 262
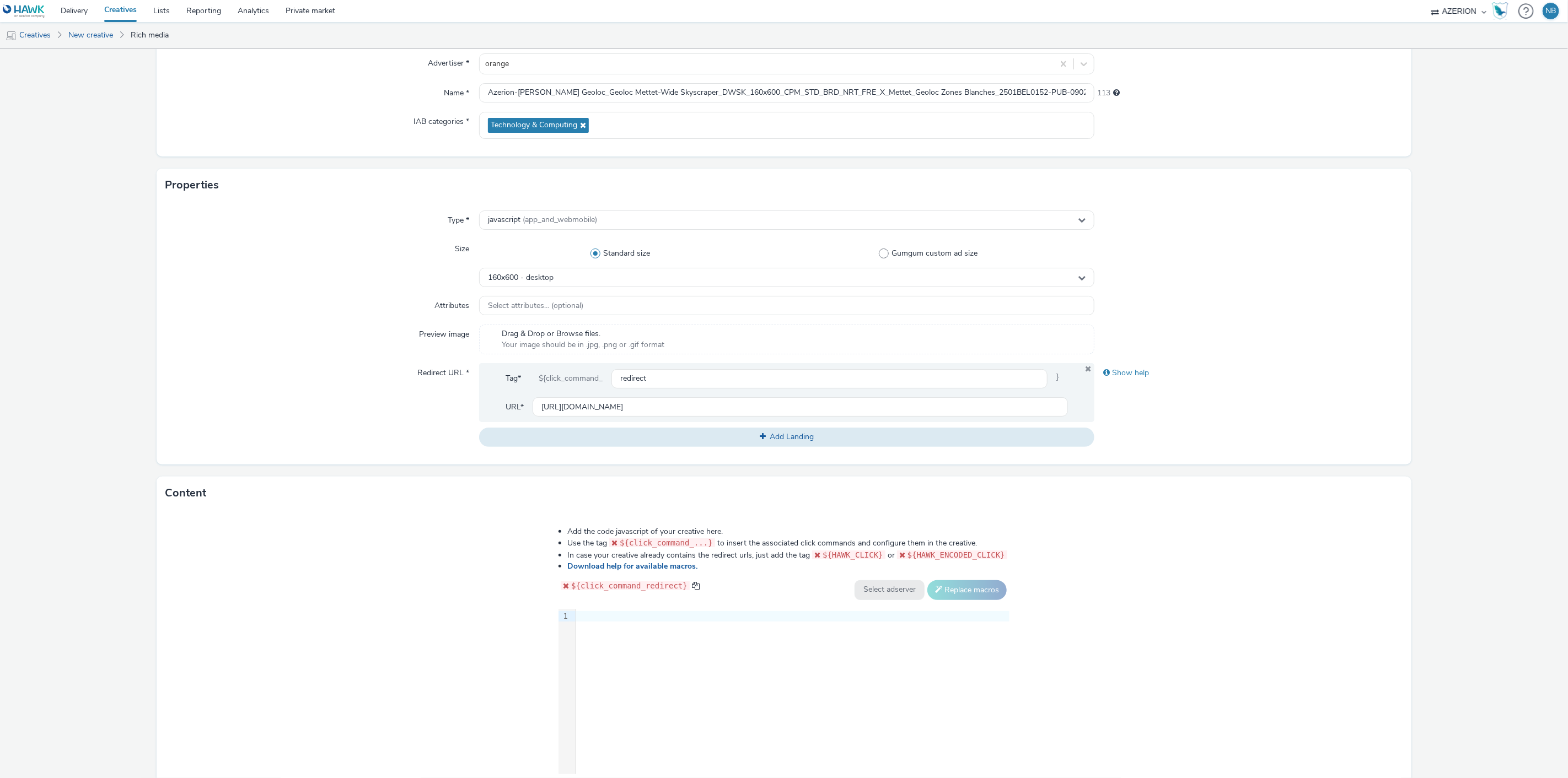
scroll to position [174, 0]
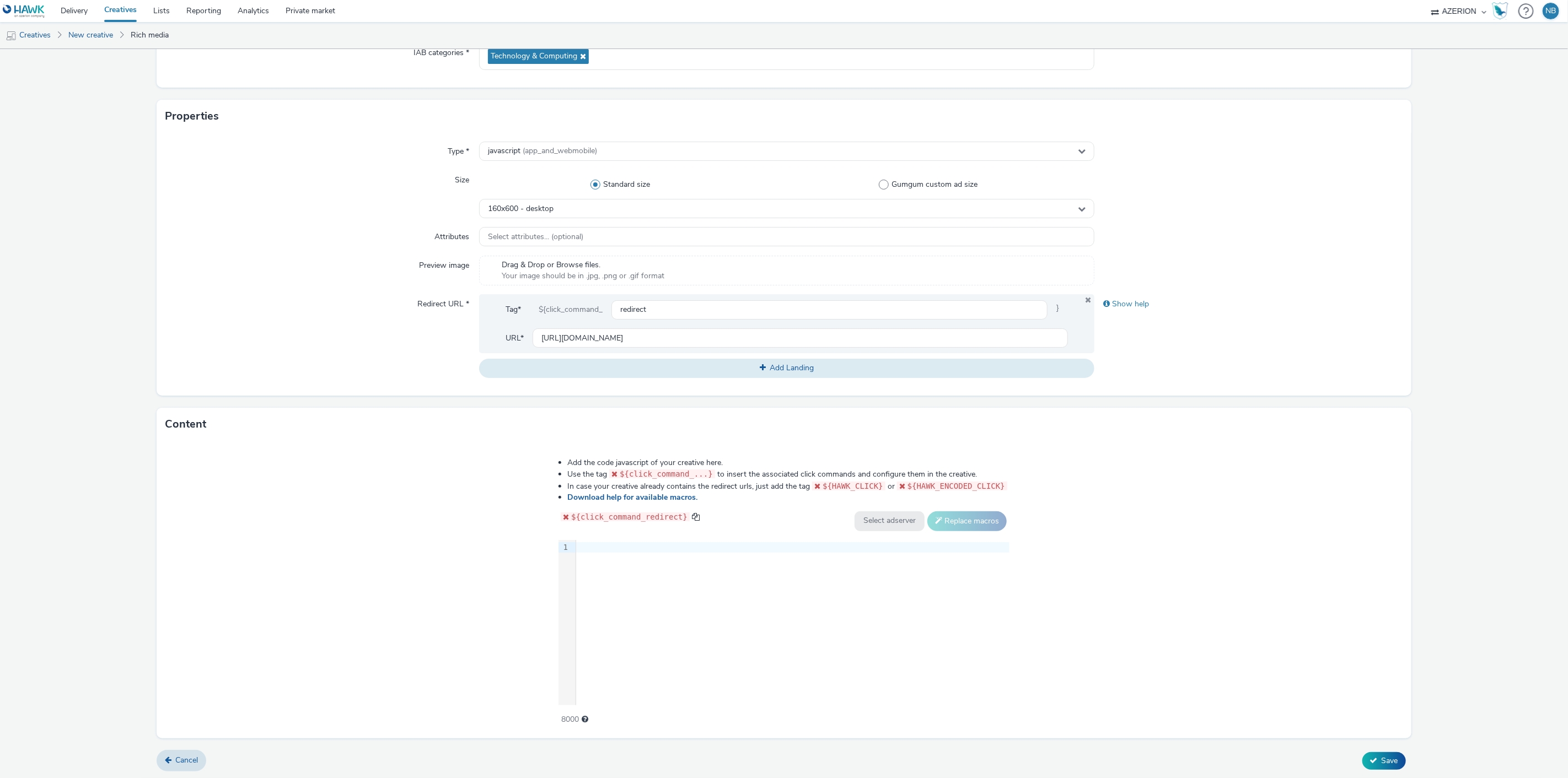
click at [201, 248] on div "Type * javascript (app_and_webmobile) Size Standard size Gumgum custom ad size …" at bounding box center [784, 263] width 1255 height 262
click at [669, 543] on div at bounding box center [792, 548] width 433 height 11
click at [612, 549] on div at bounding box center [792, 548] width 433 height 11
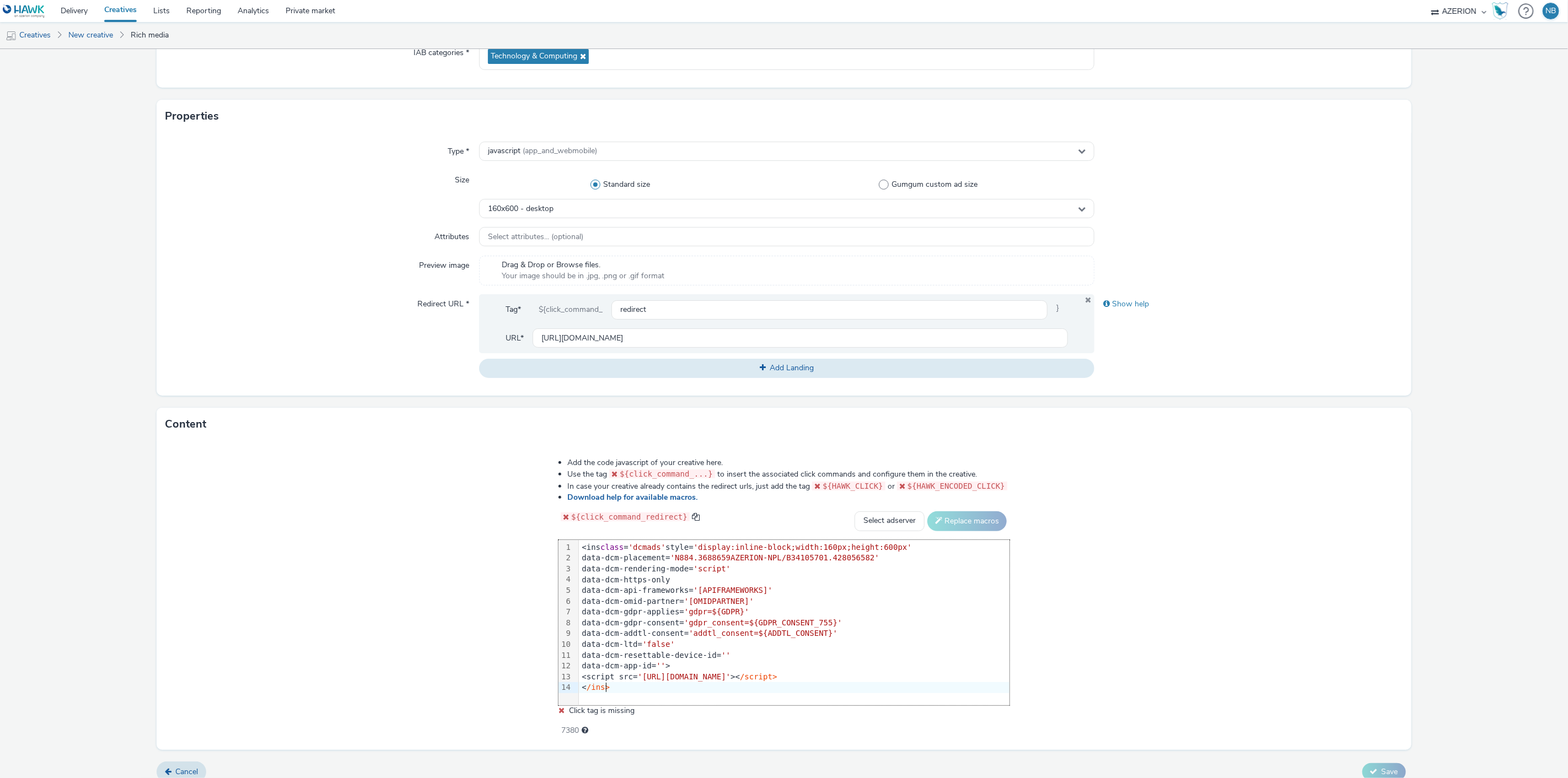
click at [75, 438] on form "New creative General Advertiser * orange Name * Azerion-[PERSON_NAME] Geoloc_Ge…" at bounding box center [784, 333] width 1568 height 915
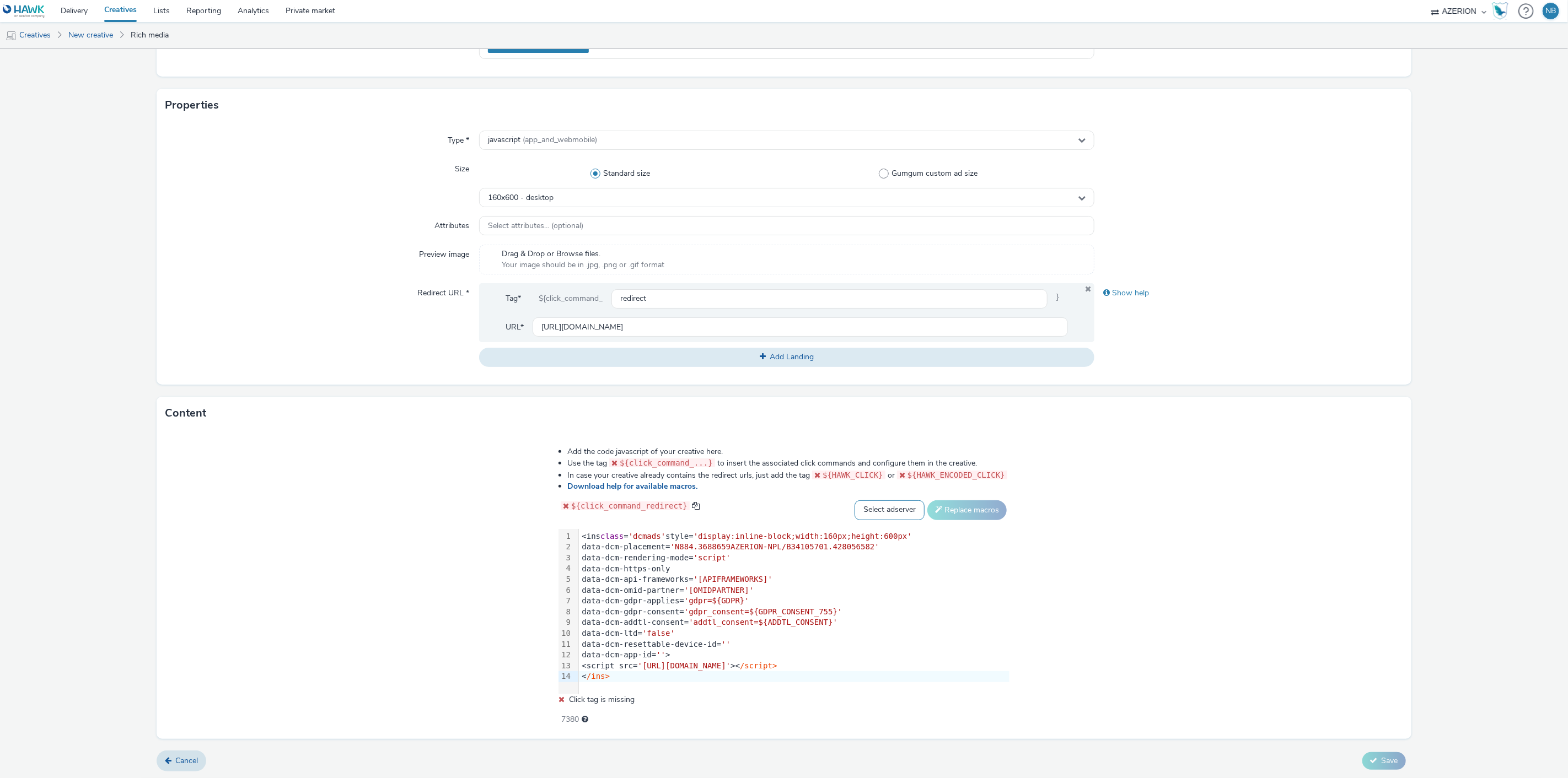
click at [863, 505] on select "Select adserver Sizmek DCM Adform Sting" at bounding box center [890, 510] width 70 height 20
select select "dcm"
click at [855, 500] on select "Select adserver Sizmek DCM Adform Sting" at bounding box center [890, 510] width 70 height 20
click at [955, 513] on button "Replace macros" at bounding box center [967, 510] width 79 height 20
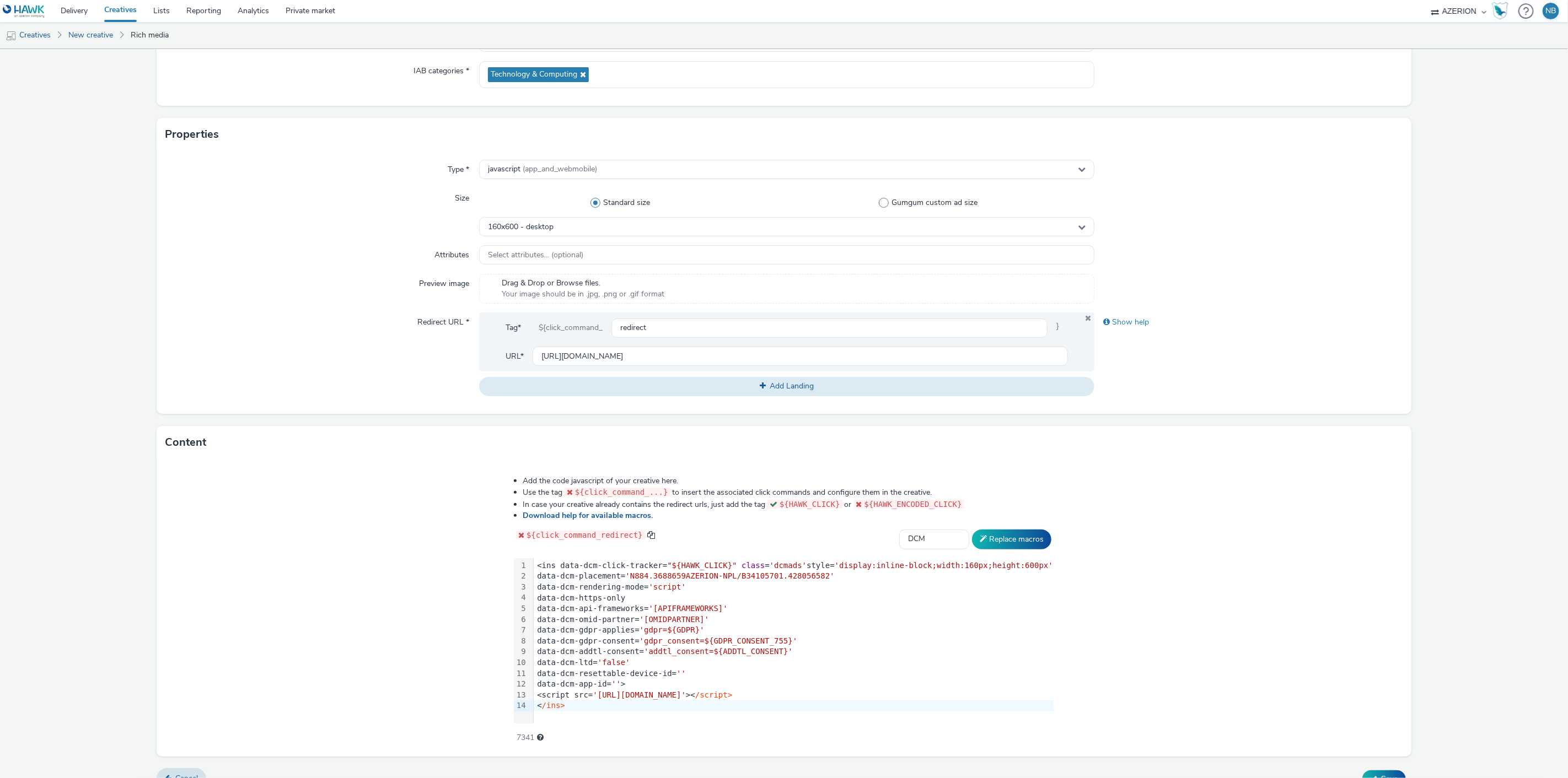
scroll to position [174, 0]
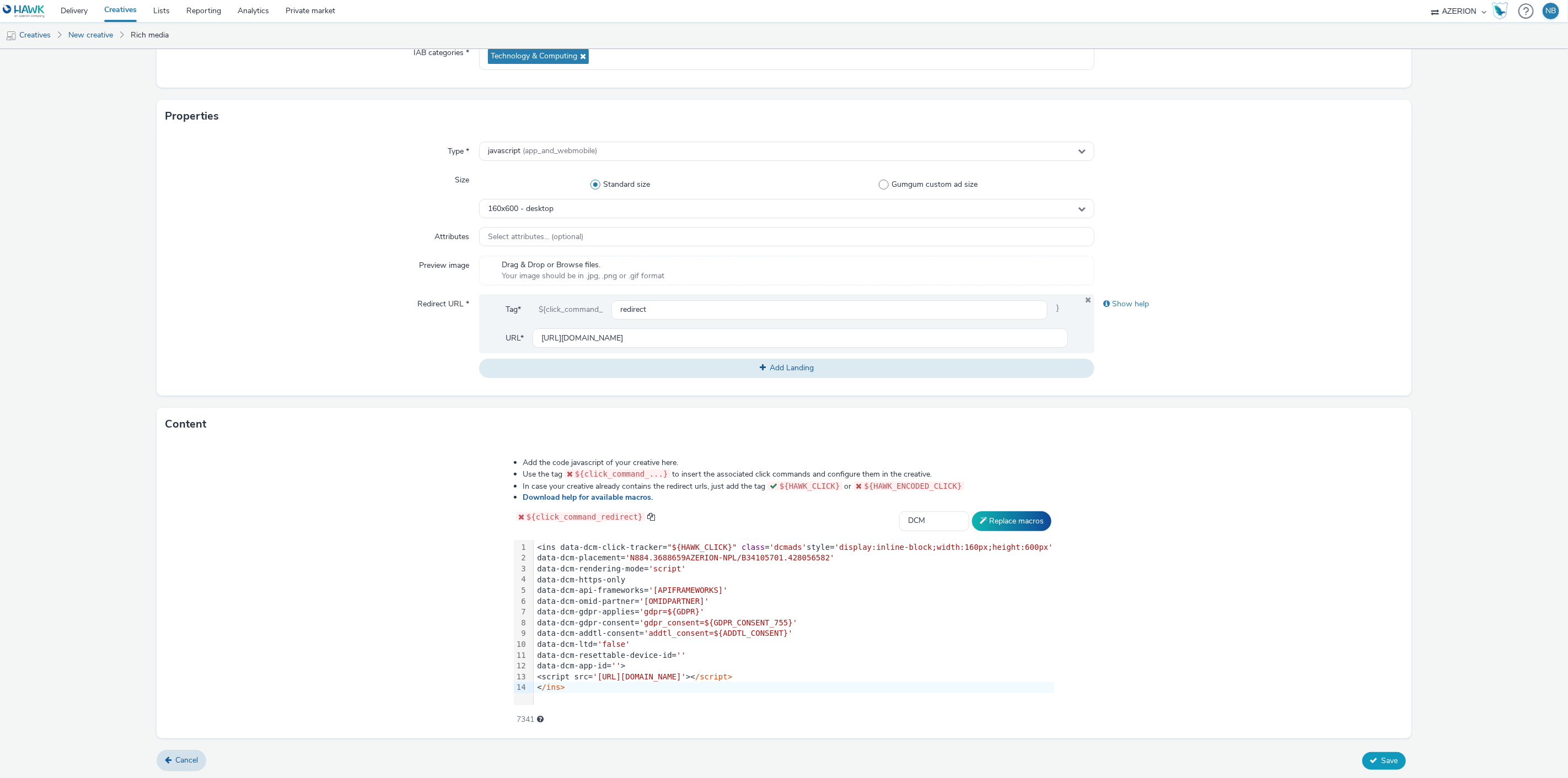
click at [1370, 758] on icon at bounding box center [1374, 761] width 7 height 7
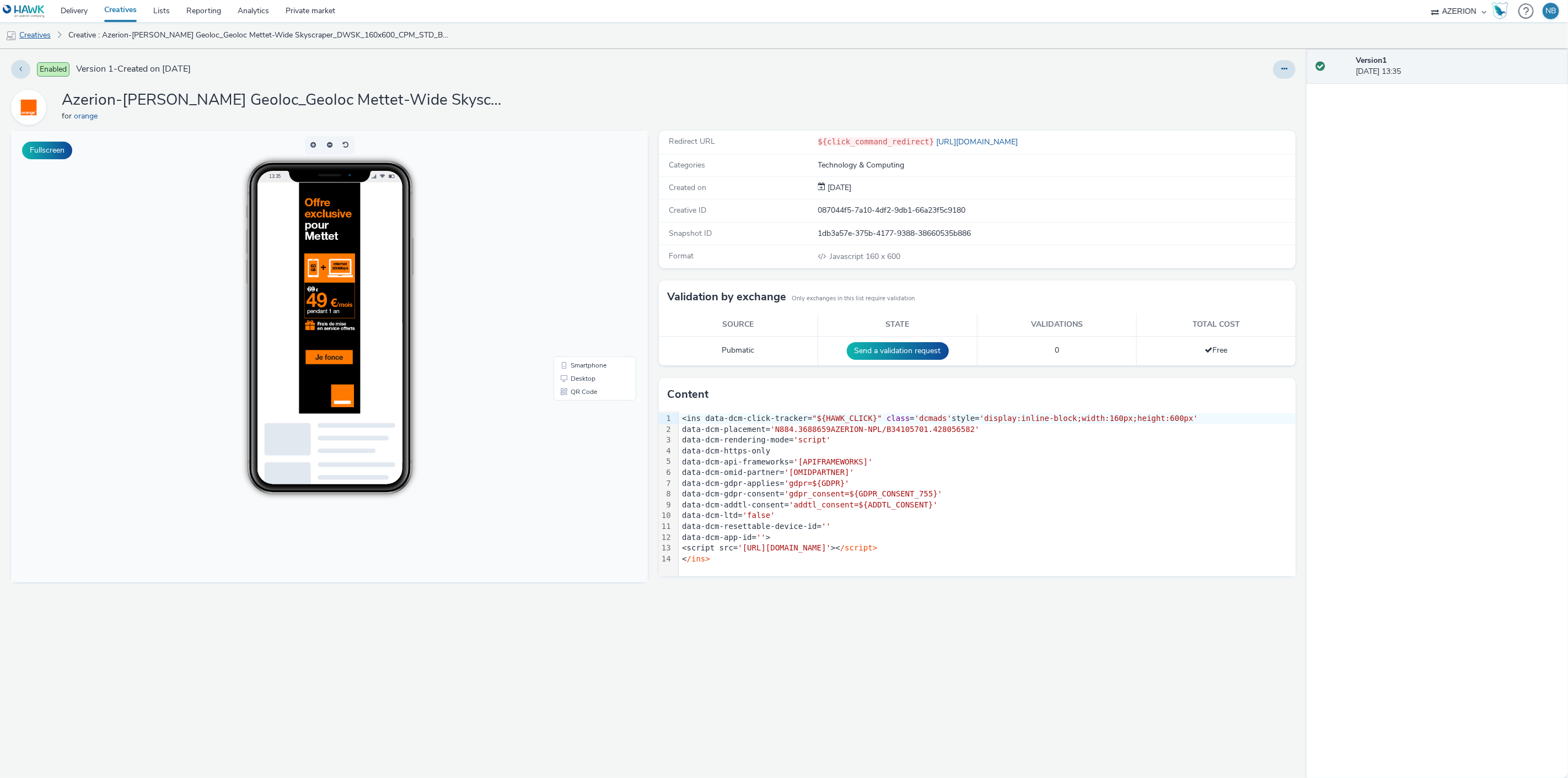
click at [41, 34] on link "Creatives" at bounding box center [28, 35] width 56 height 27
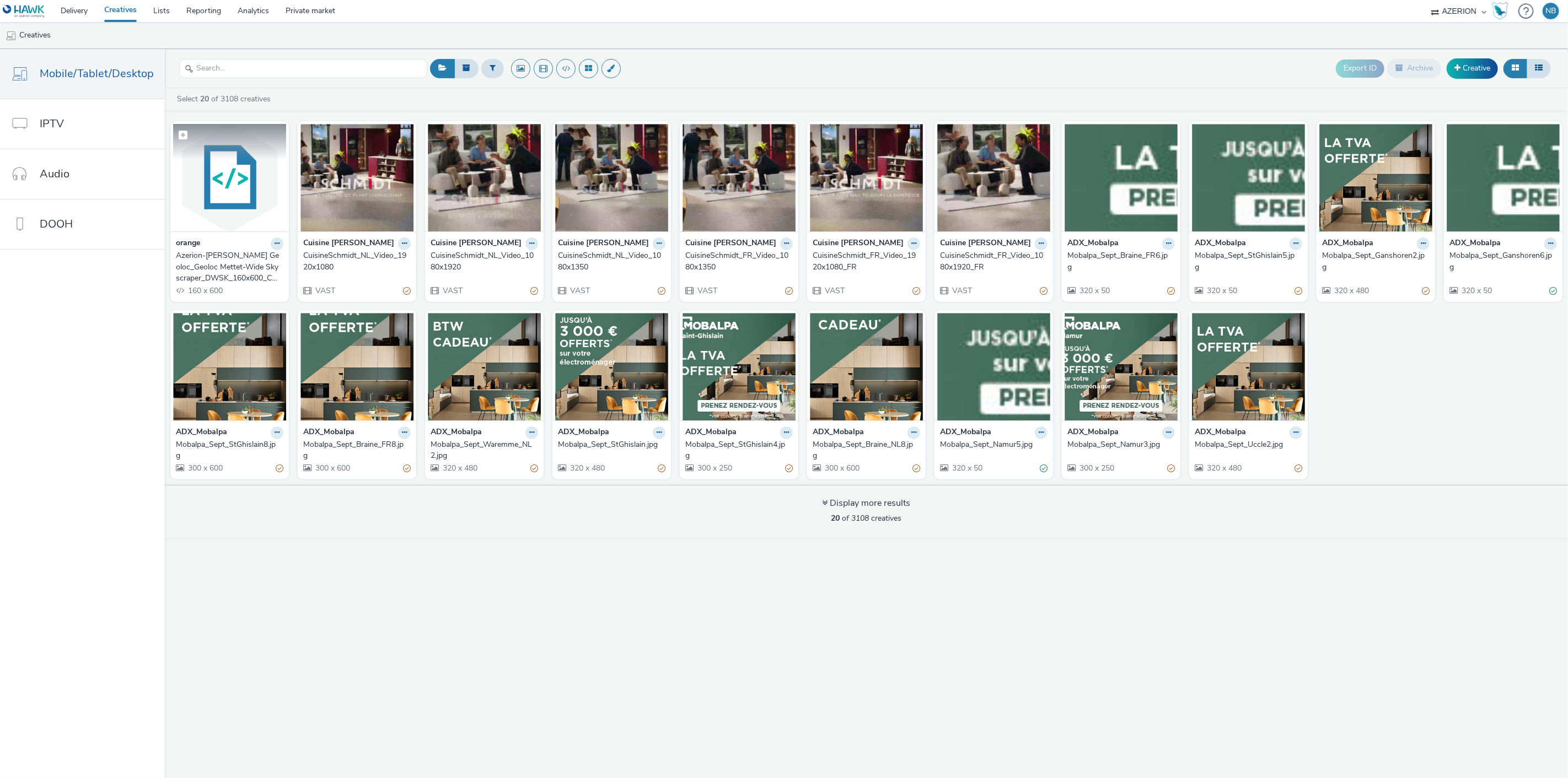
click at [211, 211] on img at bounding box center [229, 178] width 113 height 108
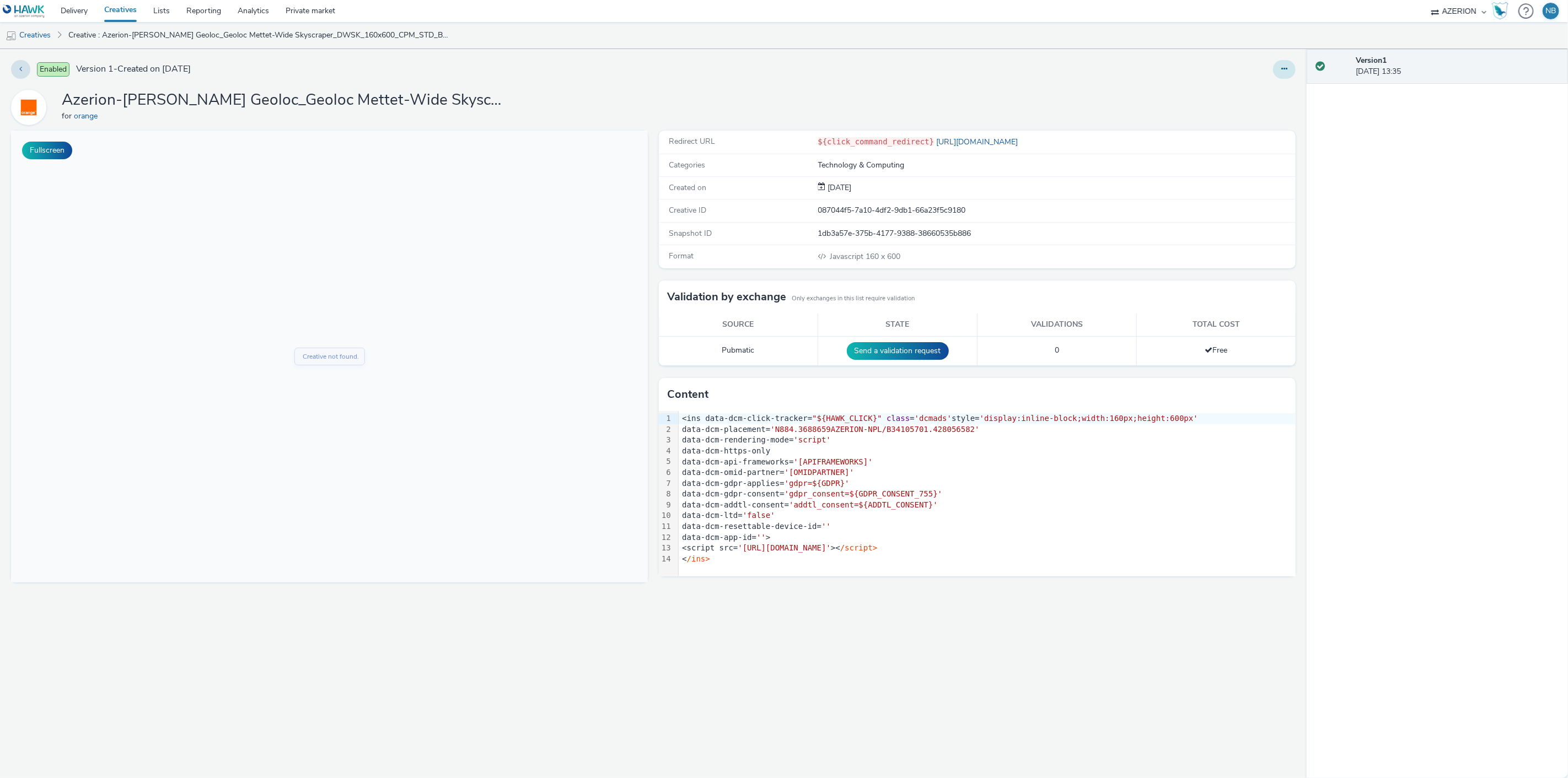
click at [1291, 74] on button at bounding box center [1284, 69] width 23 height 18
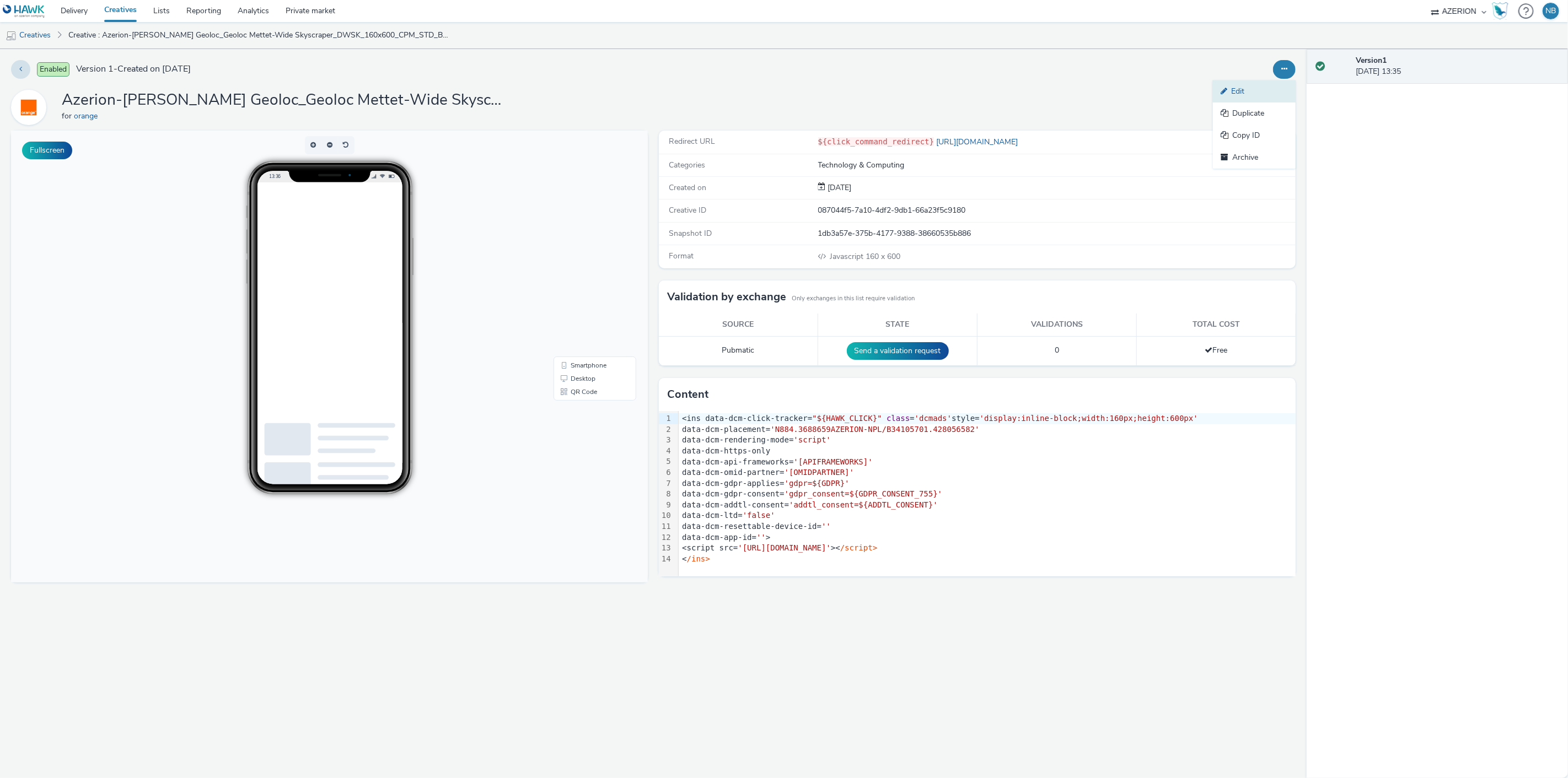
click at [1258, 90] on link "Edit" at bounding box center [1255, 91] width 83 height 22
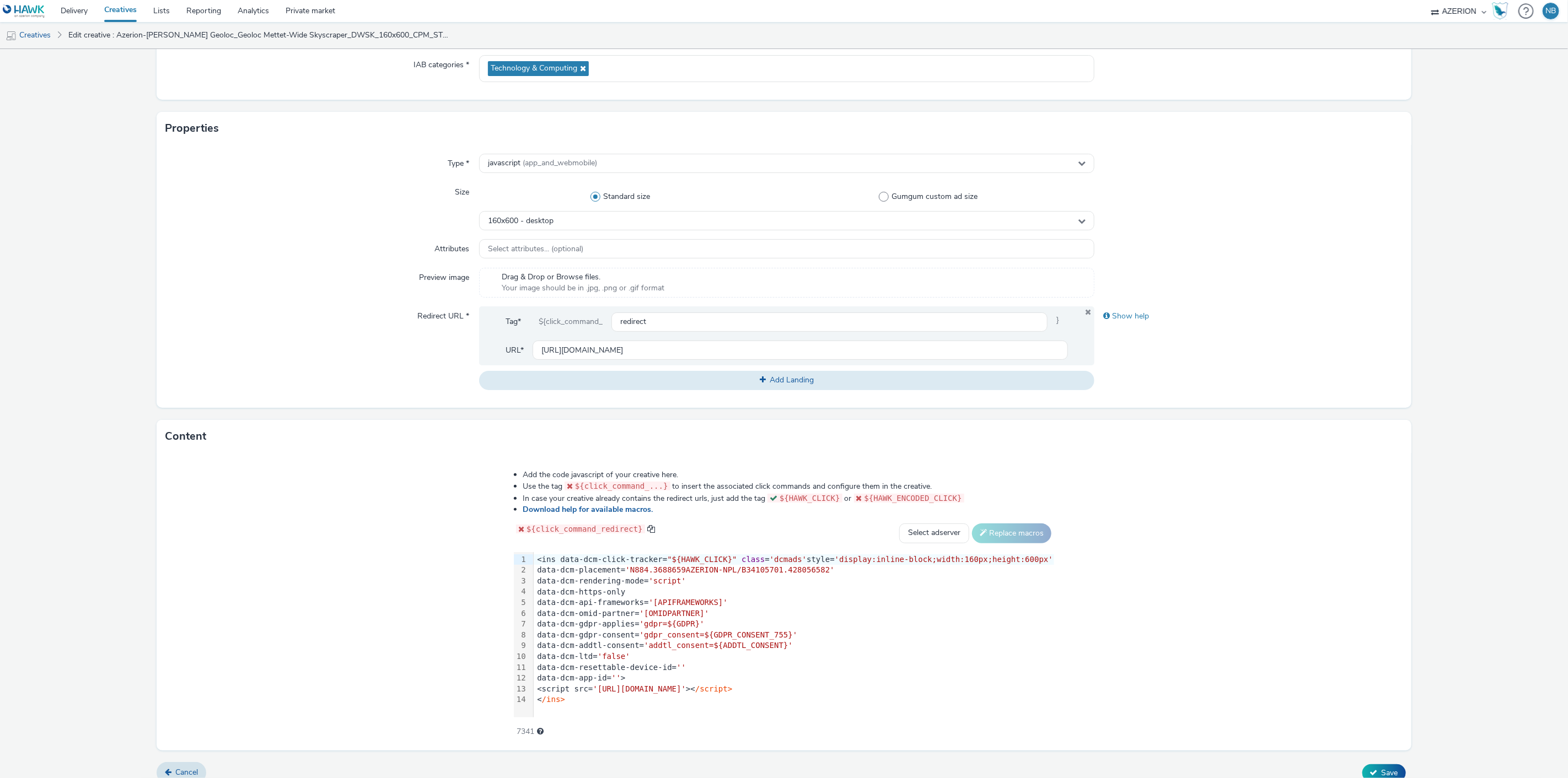
scroll to position [174, 0]
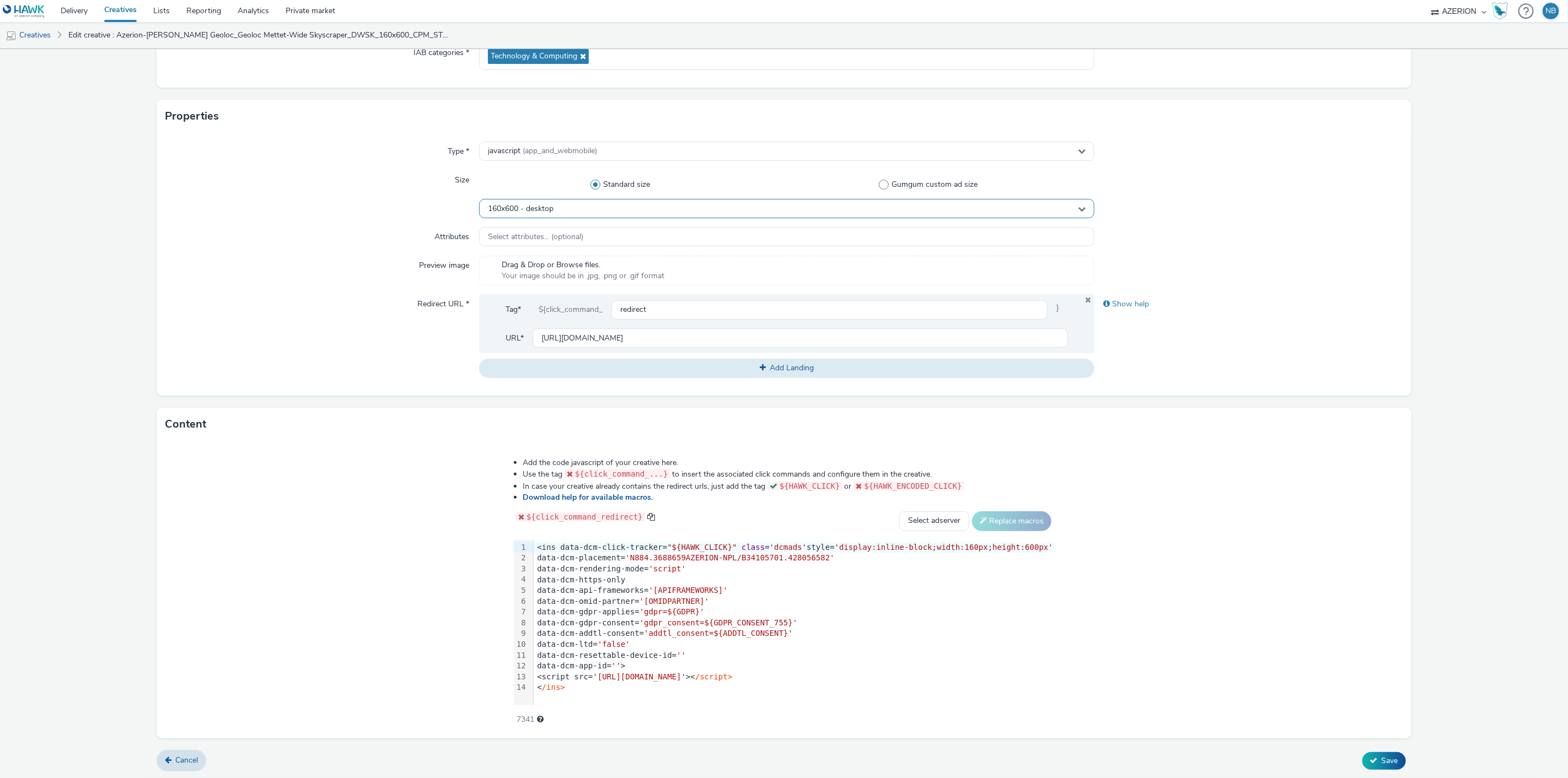
click at [685, 211] on div "160x600 - desktop" at bounding box center [787, 208] width 616 height 19
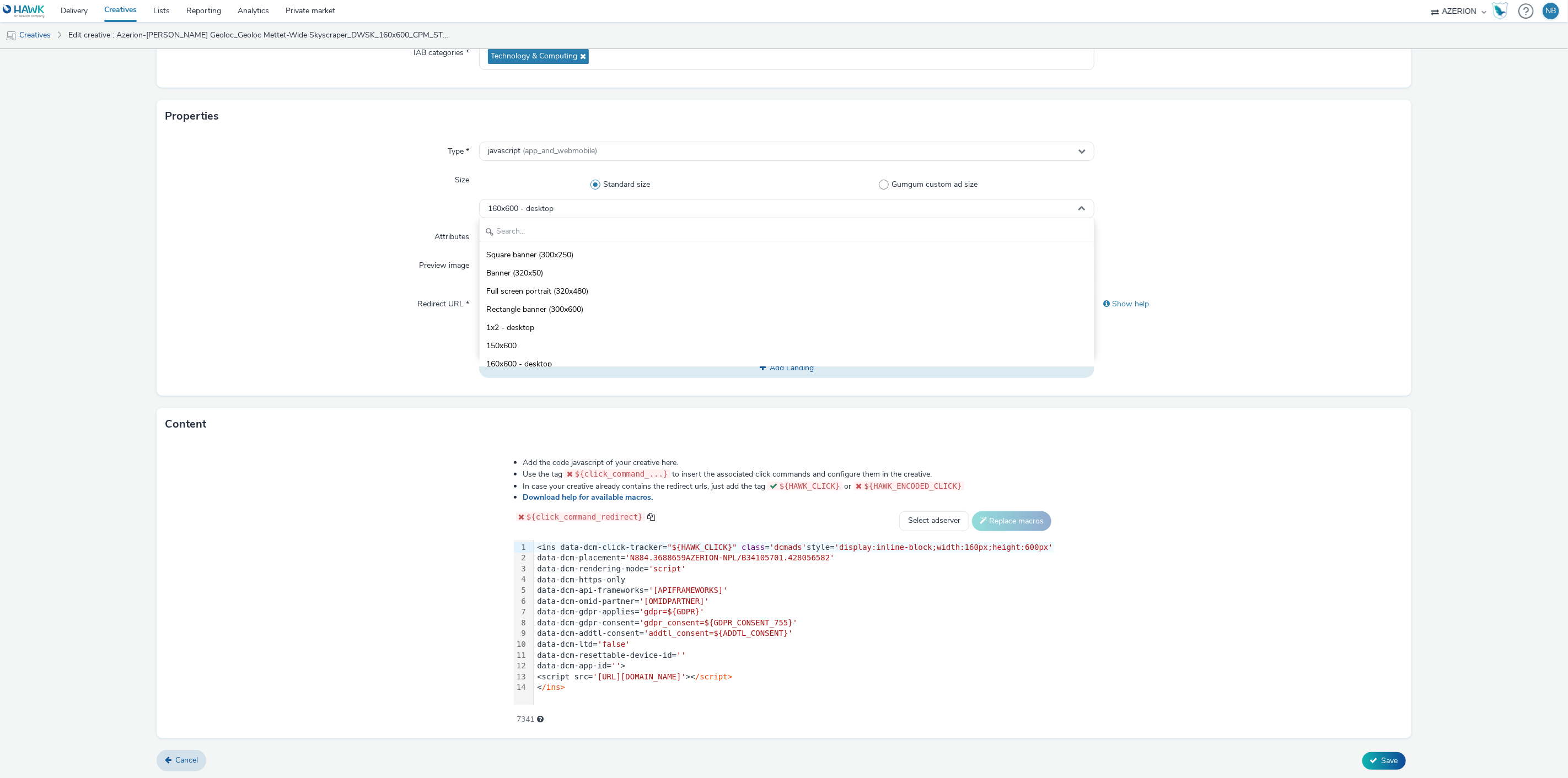
click at [111, 239] on form "Edit creative General Advertiser * orange Name * Azerion-[PERSON_NAME] Geoloc_G…" at bounding box center [784, 328] width 1568 height 904
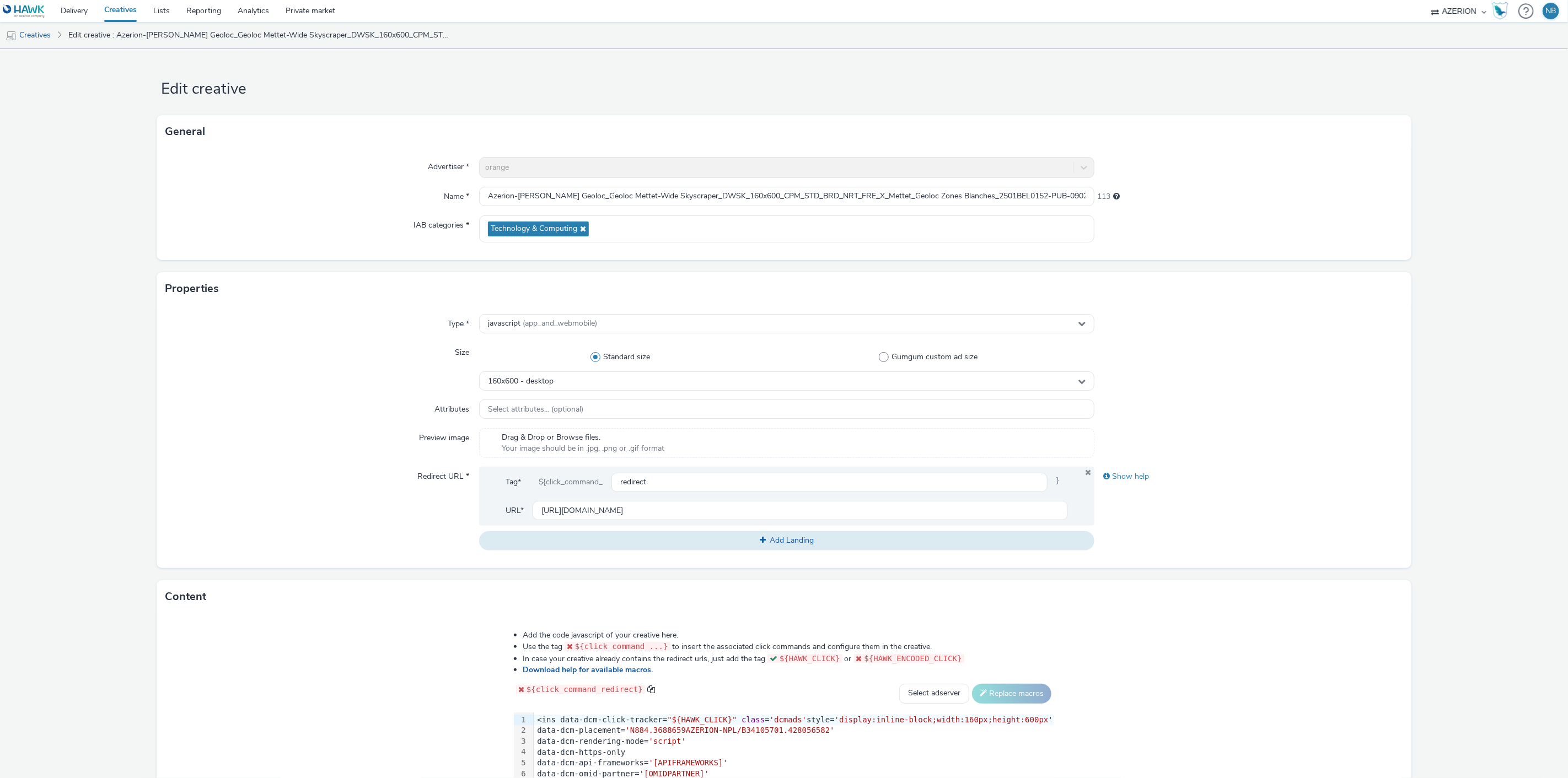
scroll to position [0, 0]
click at [30, 34] on link "Creatives" at bounding box center [28, 35] width 56 height 27
